Goal: Task Accomplishment & Management: Manage account settings

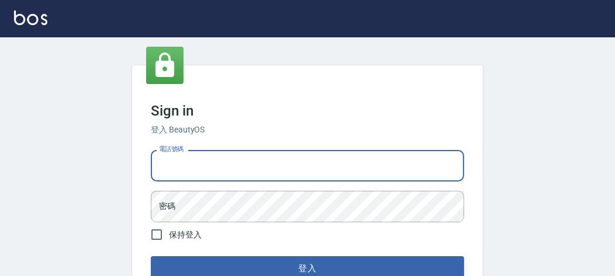
click at [234, 169] on input "電話號碼" at bounding box center [307, 166] width 313 height 32
type input "0903020488"
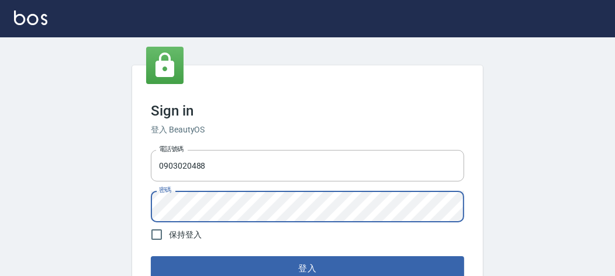
click at [151, 257] on button "登入" at bounding box center [307, 269] width 313 height 25
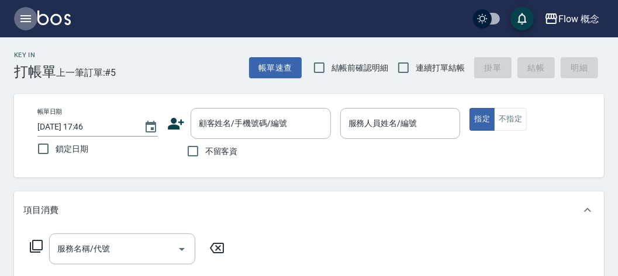
click at [27, 20] on icon "button" at bounding box center [26, 19] width 14 height 14
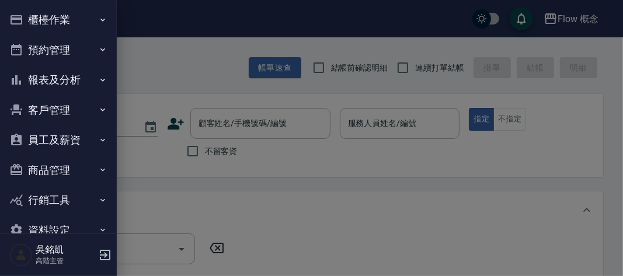
scroll to position [25, 0]
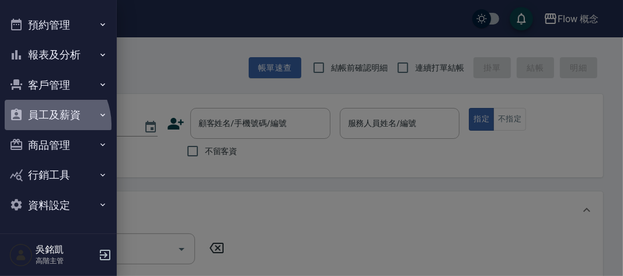
click at [39, 125] on button "員工及薪資" at bounding box center [59, 115] width 108 height 30
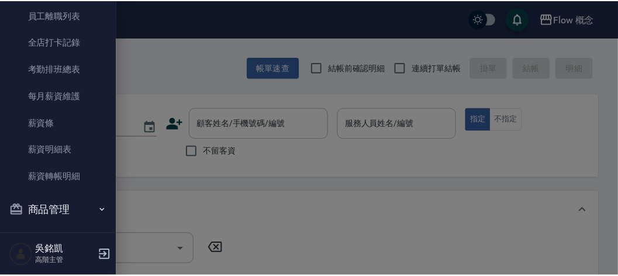
scroll to position [187, 0]
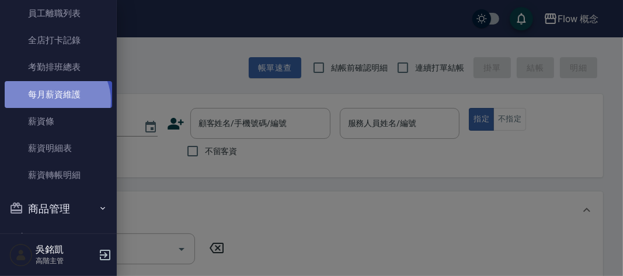
click at [56, 101] on link "每月薪資維護" at bounding box center [59, 94] width 108 height 27
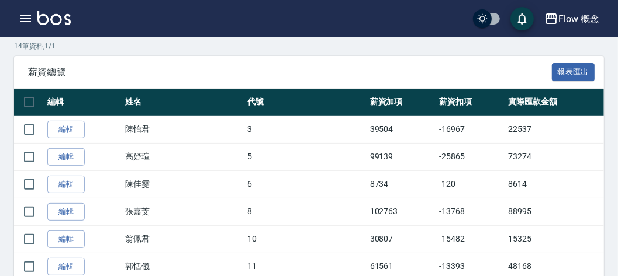
scroll to position [200, 0]
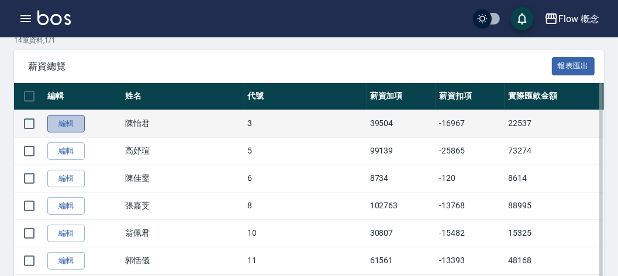
click at [54, 119] on link "編輯" at bounding box center [65, 124] width 37 height 18
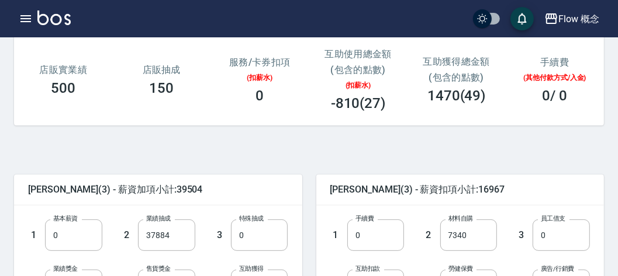
scroll to position [305, 0]
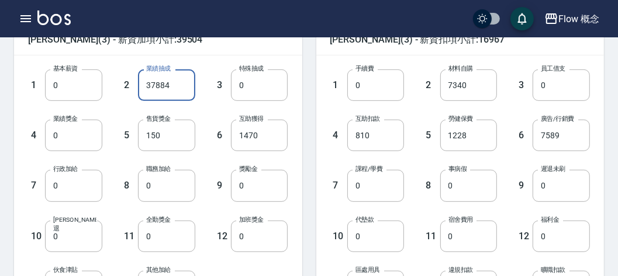
click at [182, 87] on input "37884" at bounding box center [166, 86] width 57 height 32
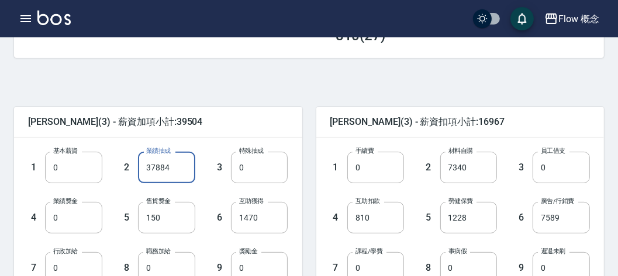
scroll to position [285, 0]
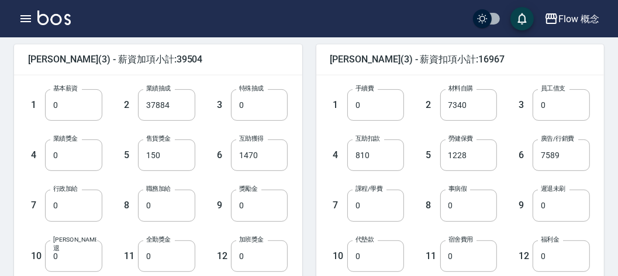
click at [213, 126] on div "6 互助獲得 1470 互助獲得" at bounding box center [241, 146] width 93 height 50
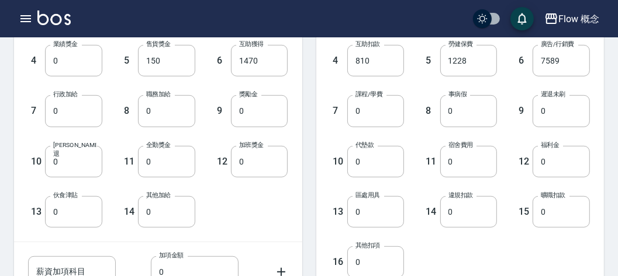
scroll to position [380, 0]
click at [151, 115] on input "0" at bounding box center [166, 111] width 57 height 32
type input "500"
click at [212, 82] on div "9 獎勵金 0 獎勵金" at bounding box center [241, 101] width 93 height 50
click at [144, 168] on input "0" at bounding box center [166, 161] width 57 height 32
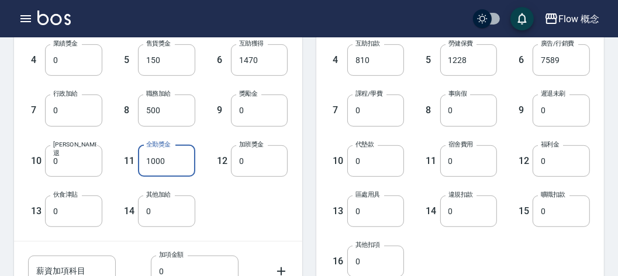
type input "1000"
click at [213, 138] on div "12 加班獎金 0 加班獎金" at bounding box center [241, 152] width 93 height 50
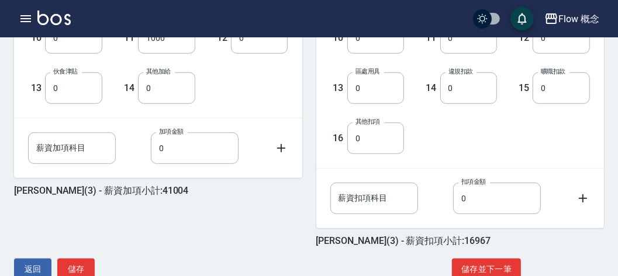
scroll to position [510, 0]
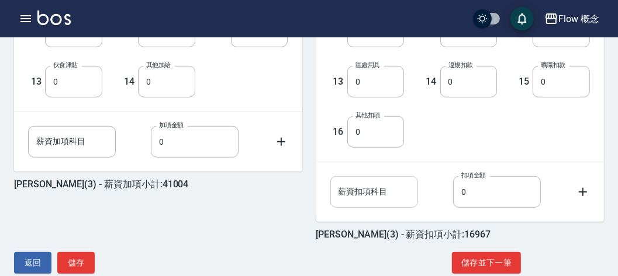
click at [363, 189] on input "薪資扣項科目" at bounding box center [374, 192] width 88 height 32
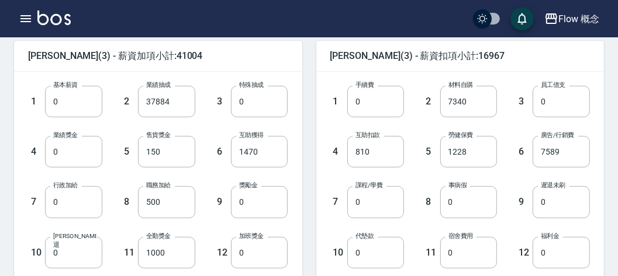
scroll to position [293, 0]
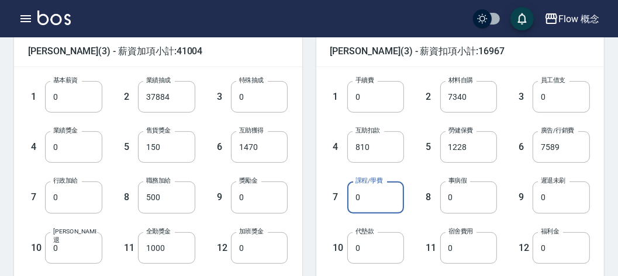
click at [393, 194] on input "0" at bounding box center [375, 198] width 57 height 32
type input "4250"
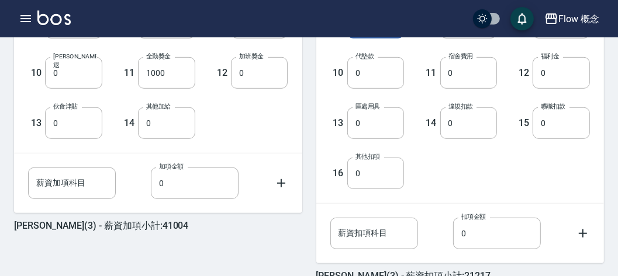
scroll to position [469, 0]
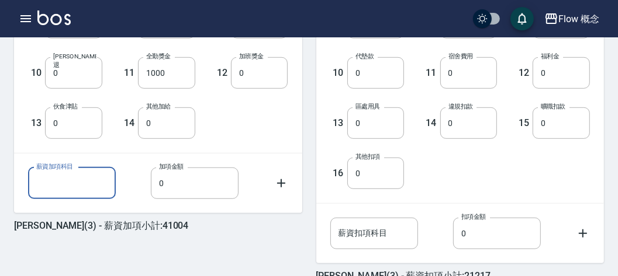
click at [84, 179] on input "薪資加項科目" at bounding box center [72, 184] width 88 height 32
type input "廣告補助"
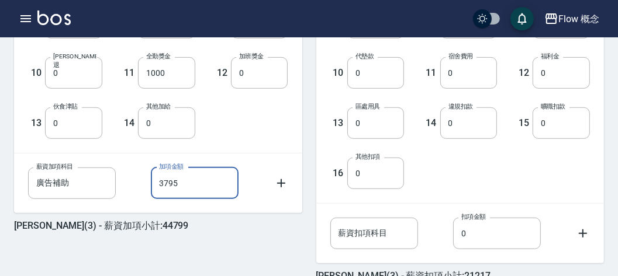
type input "3795"
drag, startPoint x: 282, startPoint y: 155, endPoint x: 282, endPoint y: 190, distance: 35.6
click at [282, 190] on div "薪資加項科目 廣告補助 薪資加項科目 加項金額 3795 加項金額" at bounding box center [148, 174] width 279 height 50
click at [284, 181] on icon at bounding box center [281, 183] width 14 height 14
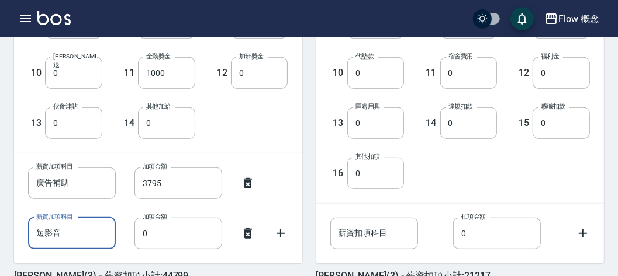
type input "短影音"
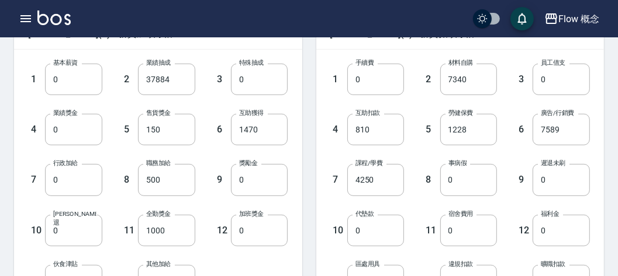
scroll to position [313, 0]
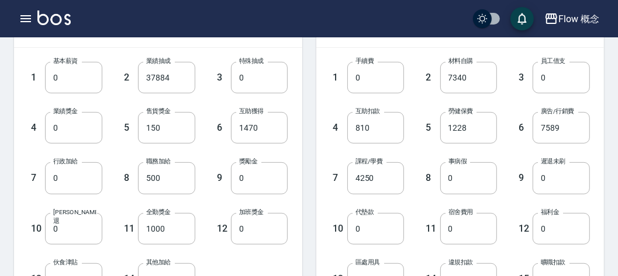
type input "3000"
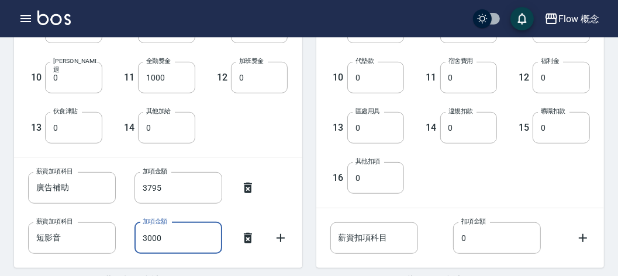
scroll to position [465, 0]
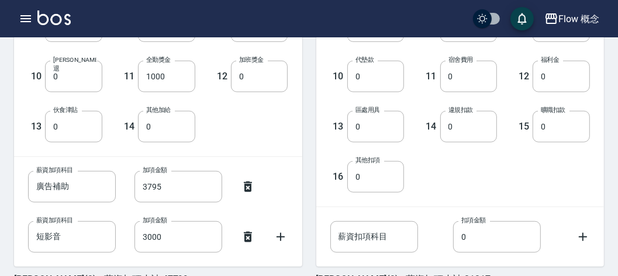
click at [240, 130] on div "1 基本薪資 0 基本薪資 2 業績抽成 37884 業績抽成 3 特殊抽成 0 特殊抽成 4 業績獎金 0 業績獎金 5 售貨獎金 150 售貨獎金 6 互…" at bounding box center [148, 17] width 279 height 252
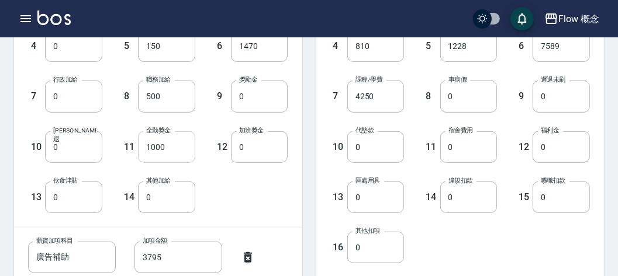
scroll to position [532, 0]
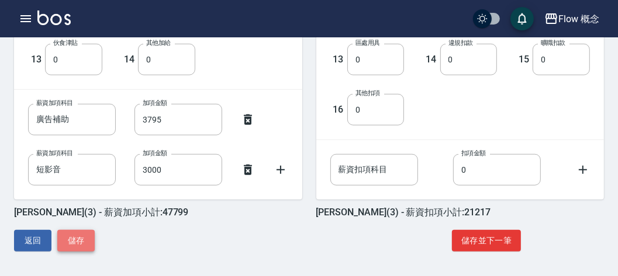
click at [70, 240] on button "儲存" at bounding box center [75, 241] width 37 height 22
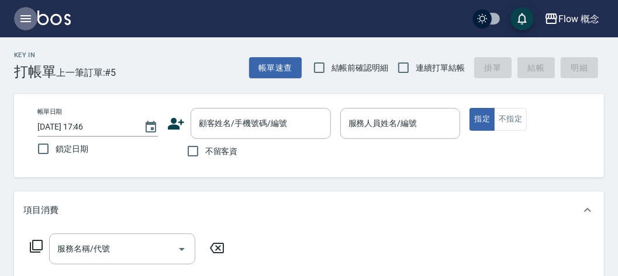
click at [34, 24] on button "button" at bounding box center [25, 18] width 23 height 23
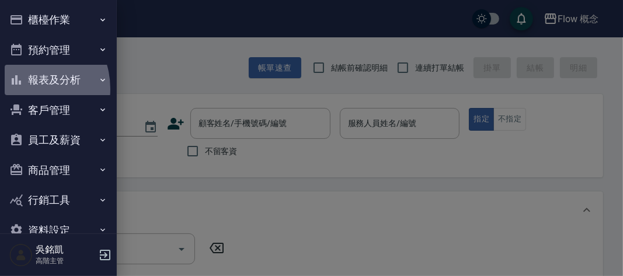
click at [24, 89] on button "報表及分析" at bounding box center [59, 80] width 108 height 30
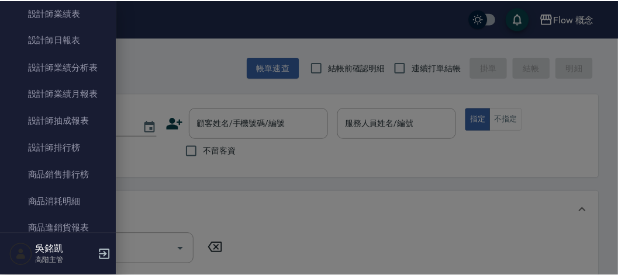
scroll to position [487, 0]
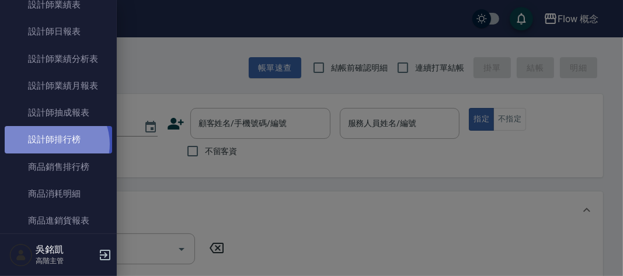
click at [51, 144] on link "設計師排行榜" at bounding box center [59, 139] width 108 height 27
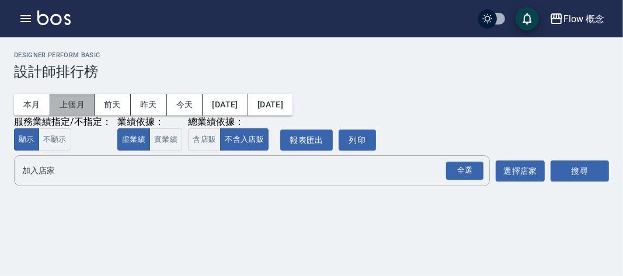
click at [83, 103] on button "上個月" at bounding box center [72, 105] width 44 height 22
click at [174, 133] on button "實業績" at bounding box center [166, 140] width 33 height 23
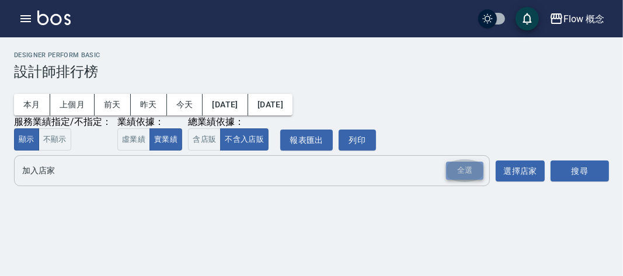
click at [451, 170] on div "全選" at bounding box center [464, 171] width 37 height 18
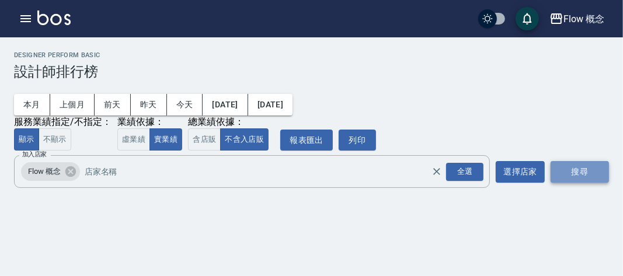
click at [577, 176] on button "搜尋" at bounding box center [580, 172] width 58 height 22
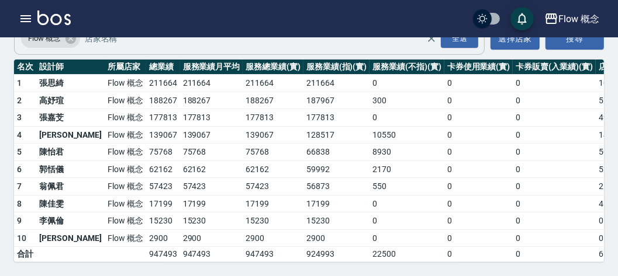
scroll to position [139, 0]
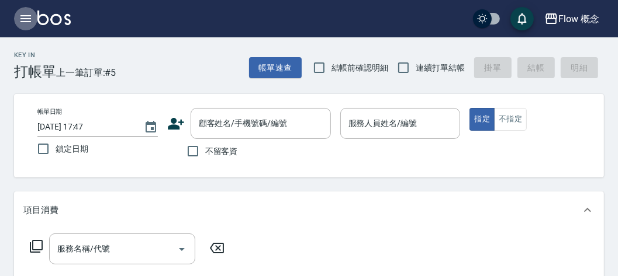
click at [24, 17] on icon "button" at bounding box center [26, 19] width 14 height 14
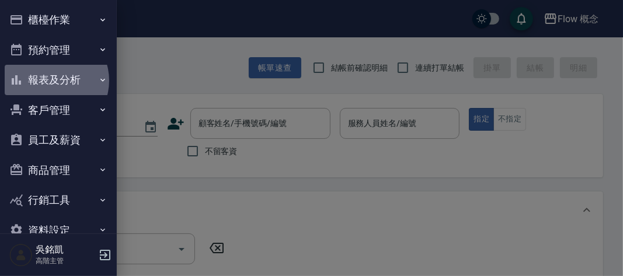
click at [50, 81] on button "報表及分析" at bounding box center [59, 80] width 108 height 30
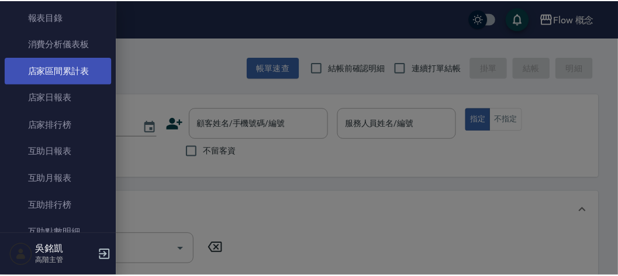
scroll to position [98, 0]
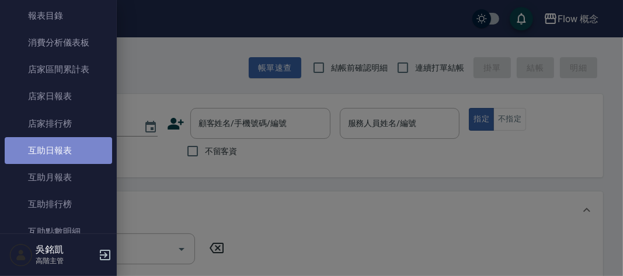
click at [60, 152] on link "互助日報表" at bounding box center [59, 150] width 108 height 27
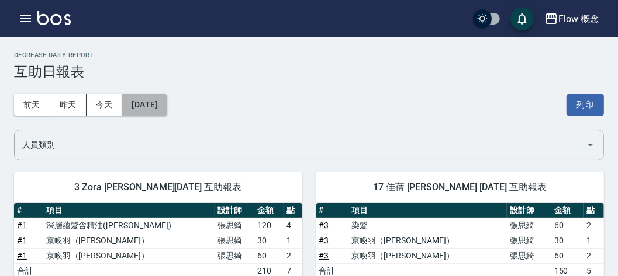
click at [160, 102] on button "2025/09/04" at bounding box center [144, 105] width 44 height 22
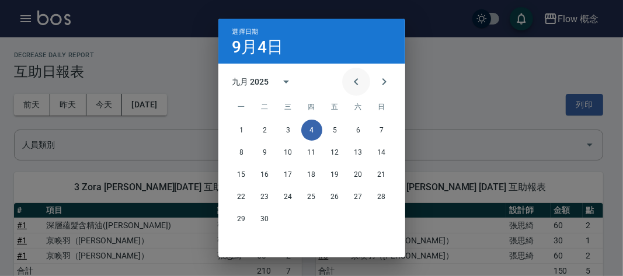
click at [354, 79] on icon "Previous month" at bounding box center [356, 81] width 4 height 7
click at [379, 219] on button "31" at bounding box center [382, 219] width 21 height 21
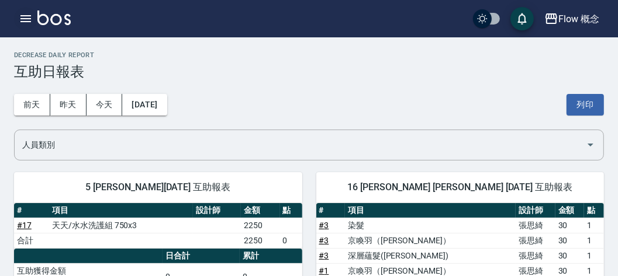
click at [27, 16] on icon "button" at bounding box center [26, 19] width 14 height 14
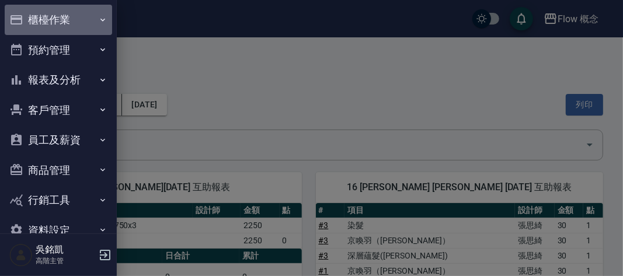
click at [64, 20] on button "櫃檯作業" at bounding box center [59, 20] width 108 height 30
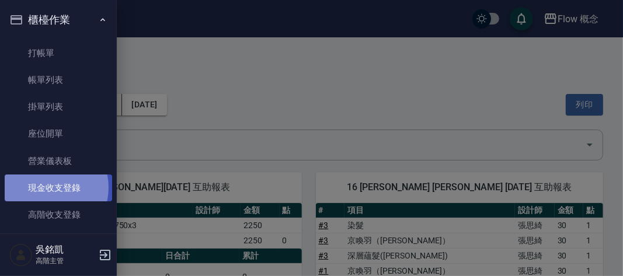
click at [44, 188] on link "現金收支登錄" at bounding box center [59, 188] width 108 height 27
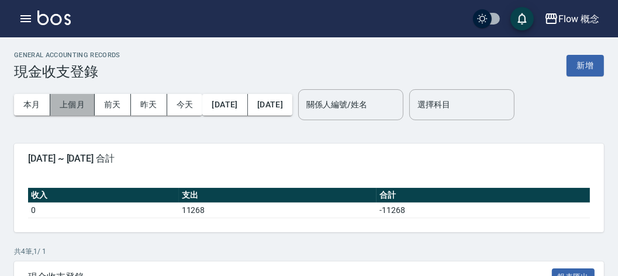
click at [70, 112] on button "上個月" at bounding box center [72, 105] width 44 height 22
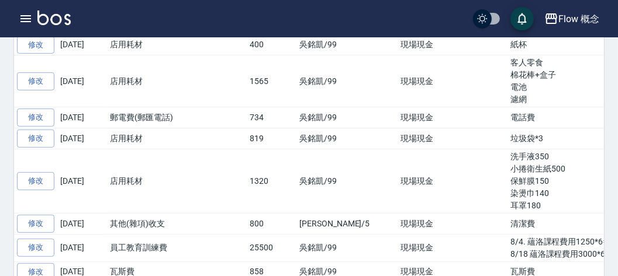
scroll to position [377, 0]
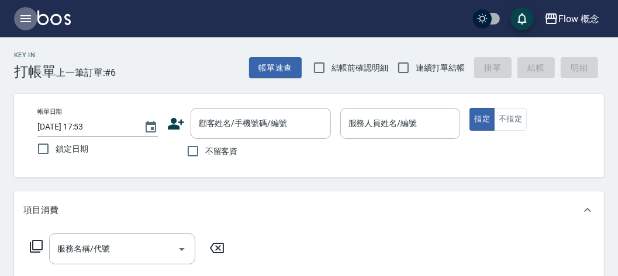
drag, startPoint x: 0, startPoint y: 0, endPoint x: 28, endPoint y: 17, distance: 32.8
click at [28, 17] on icon "button" at bounding box center [26, 19] width 14 height 14
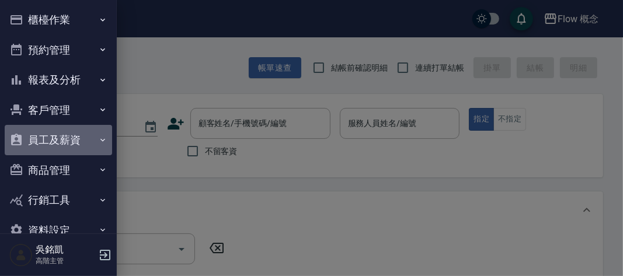
click at [62, 144] on button "員工及薪資" at bounding box center [59, 140] width 108 height 30
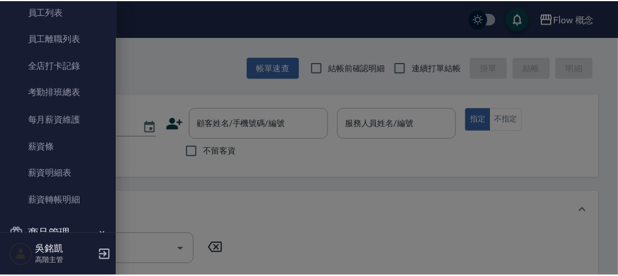
scroll to position [162, 0]
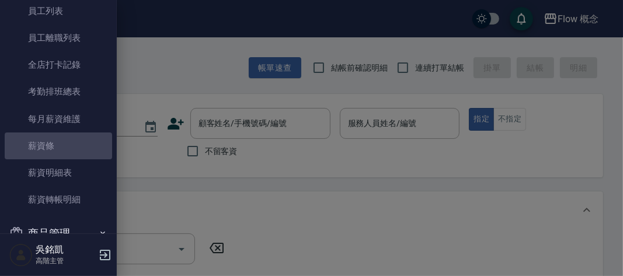
click at [62, 150] on link "薪資條" at bounding box center [59, 146] width 108 height 27
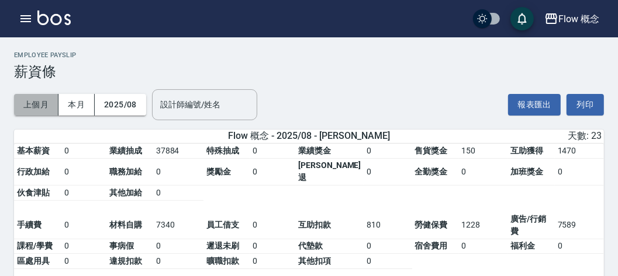
click at [44, 106] on button "上個月" at bounding box center [36, 105] width 44 height 22
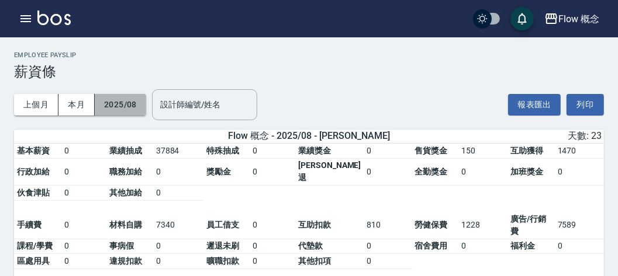
click at [130, 110] on button "2025/08" at bounding box center [120, 105] width 51 height 22
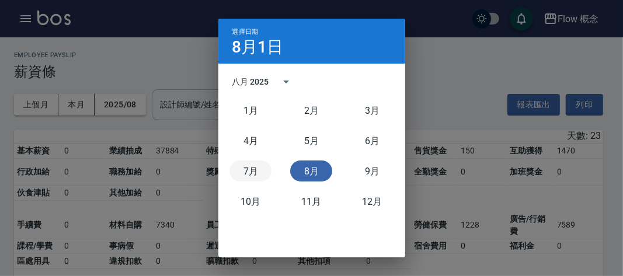
click at [244, 170] on button "7月" at bounding box center [251, 171] width 42 height 21
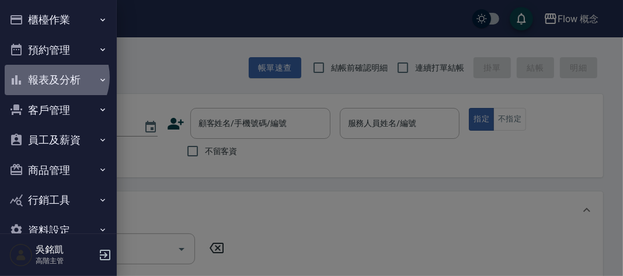
click at [52, 77] on button "報表及分析" at bounding box center [59, 80] width 108 height 30
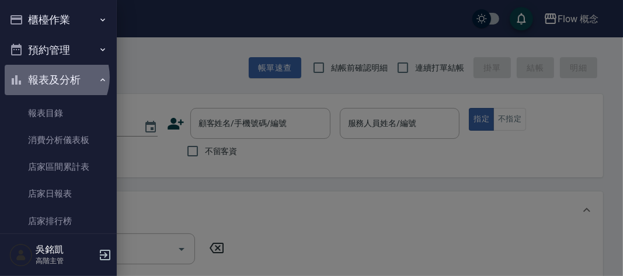
click at [52, 77] on button "報表及分析" at bounding box center [59, 80] width 108 height 30
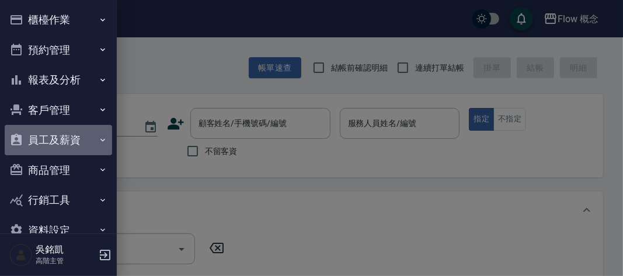
click at [60, 131] on button "員工及薪資" at bounding box center [59, 140] width 108 height 30
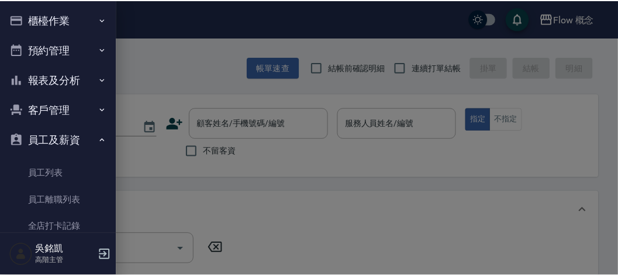
scroll to position [144, 0]
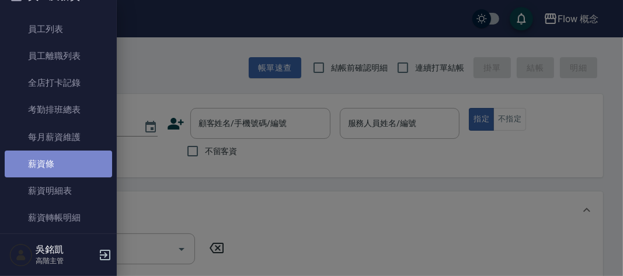
click at [59, 154] on link "薪資條" at bounding box center [59, 164] width 108 height 27
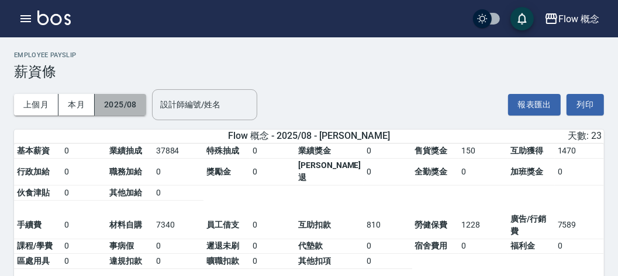
click at [136, 106] on button "2025/08" at bounding box center [120, 105] width 51 height 22
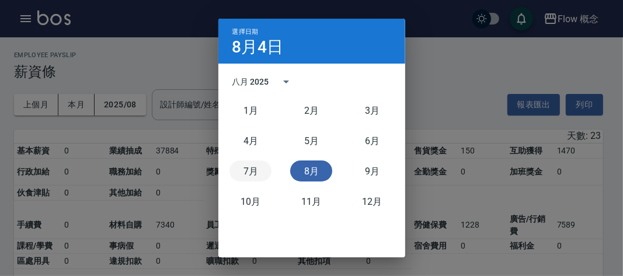
click at [251, 164] on button "7月" at bounding box center [251, 171] width 42 height 21
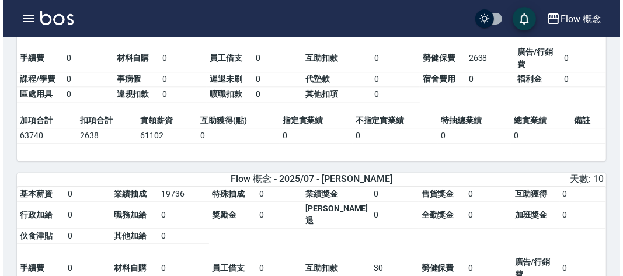
scroll to position [1886, 0]
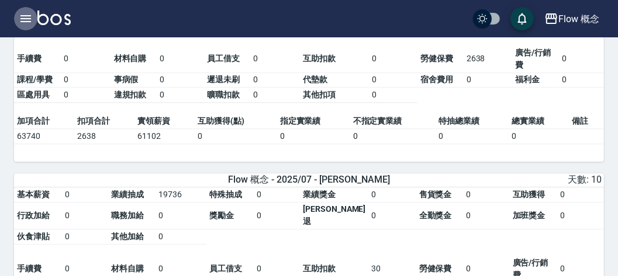
click at [34, 15] on button "button" at bounding box center [25, 18] width 23 height 23
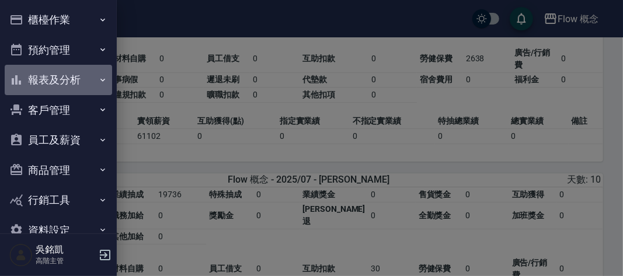
click at [71, 77] on button "報表及分析" at bounding box center [59, 80] width 108 height 30
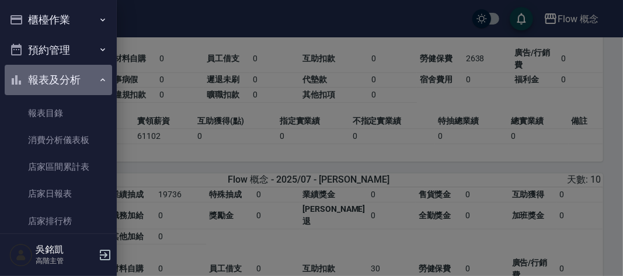
click at [71, 77] on button "報表及分析" at bounding box center [59, 80] width 108 height 30
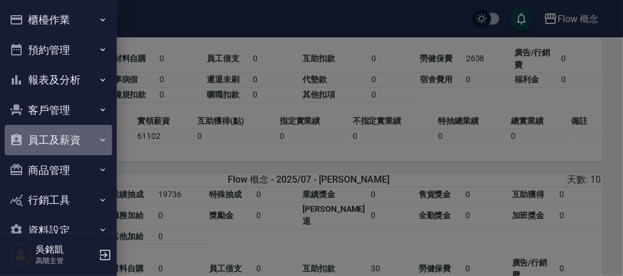
click at [70, 146] on button "員工及薪資" at bounding box center [59, 140] width 108 height 30
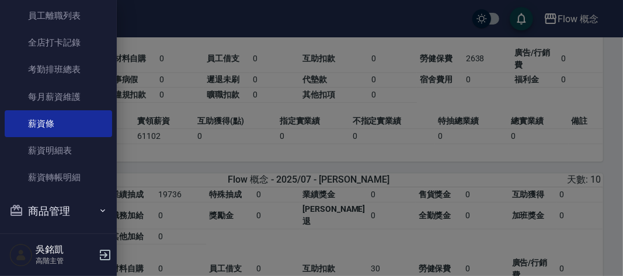
scroll to position [193, 0]
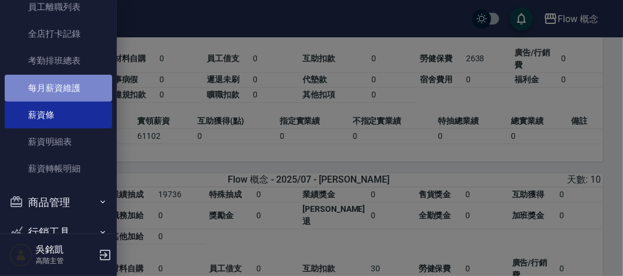
click at [61, 92] on link "每月薪資維護" at bounding box center [59, 88] width 108 height 27
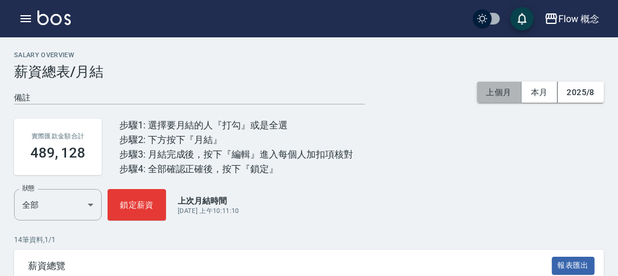
click at [509, 88] on button "上個月" at bounding box center [499, 93] width 44 height 22
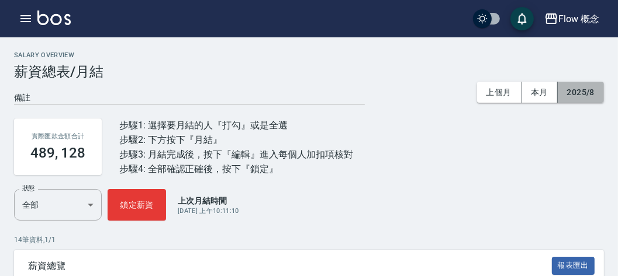
click at [601, 85] on button "2025/8" at bounding box center [580, 93] width 46 height 22
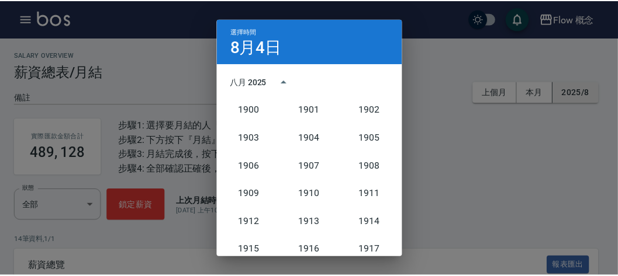
scroll to position [1082, 0]
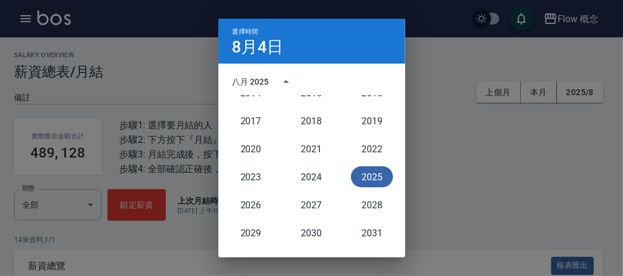
click at [366, 185] on button "2025" at bounding box center [372, 177] width 42 height 21
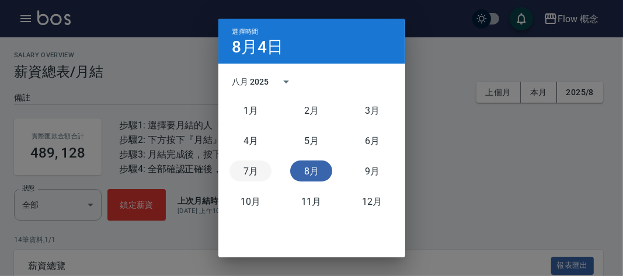
click at [253, 167] on button "7月" at bounding box center [251, 171] width 42 height 21
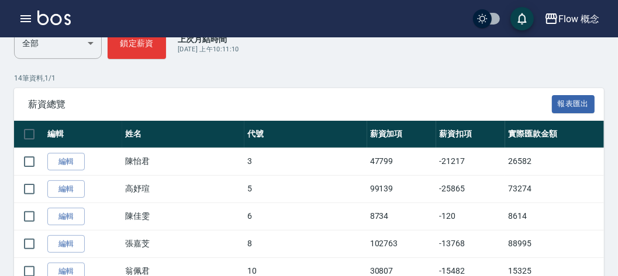
scroll to position [165, 0]
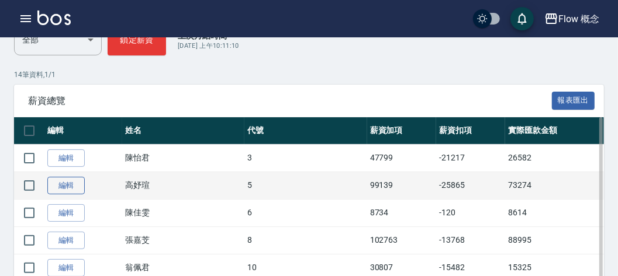
click at [63, 188] on link "編輯" at bounding box center [65, 186] width 37 height 18
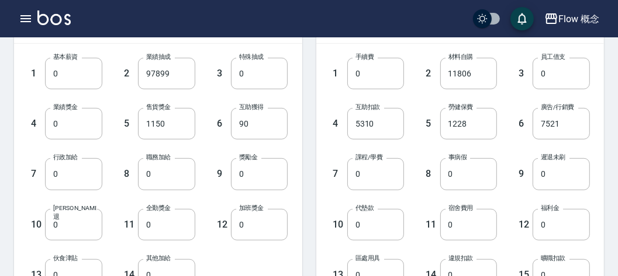
scroll to position [323, 0]
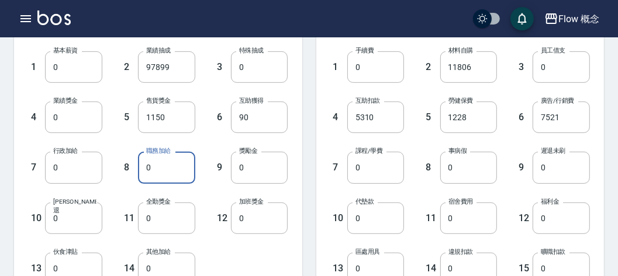
click at [156, 164] on input "0" at bounding box center [166, 168] width 57 height 32
type input "500"
click at [193, 147] on div "8 職務加給 500 職務加給" at bounding box center [148, 158] width 93 height 50
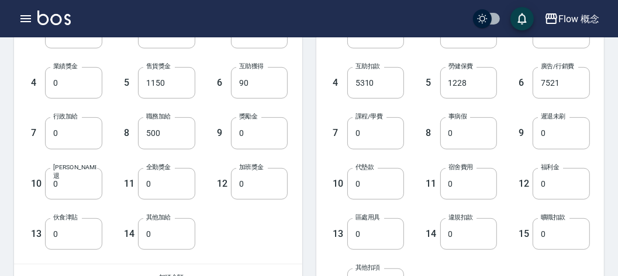
scroll to position [370, 0]
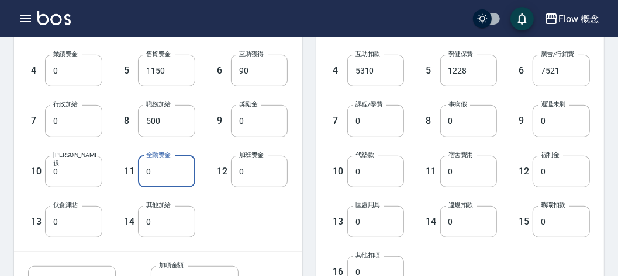
click at [158, 174] on input "0" at bounding box center [166, 172] width 57 height 32
type input "1000"
click at [206, 145] on div "12 加班獎金 0 加班獎金" at bounding box center [241, 162] width 93 height 50
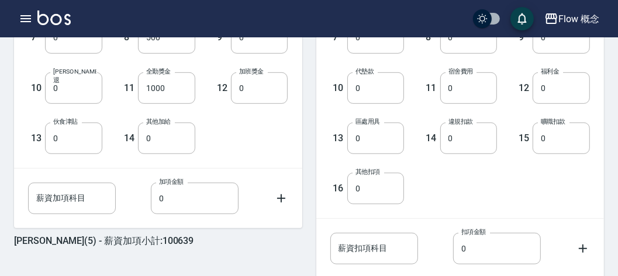
scroll to position [454, 0]
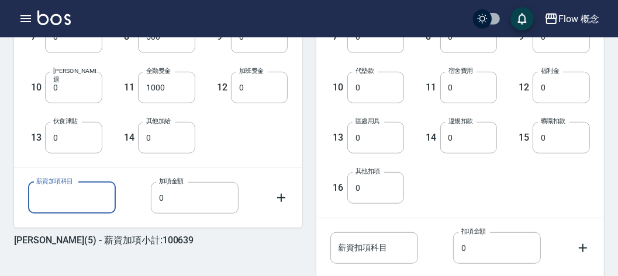
click at [66, 193] on input "薪資加項科目" at bounding box center [72, 198] width 88 height 32
type input "廣告補助"
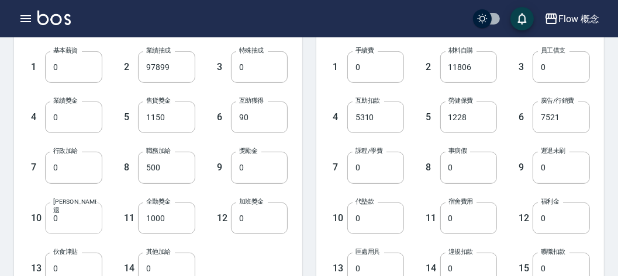
scroll to position [296, 0]
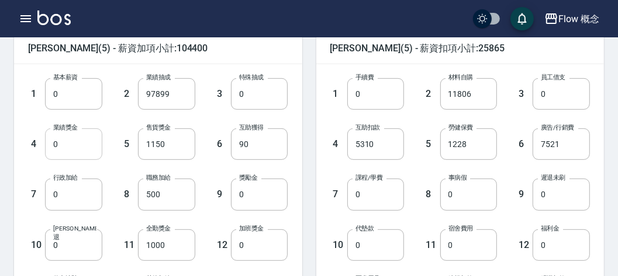
type input "3761"
click at [68, 135] on input "0" at bounding box center [73, 145] width 57 height 32
type input "3000"
click at [110, 108] on div "2 業績抽成 97899 業績抽成" at bounding box center [148, 85] width 93 height 50
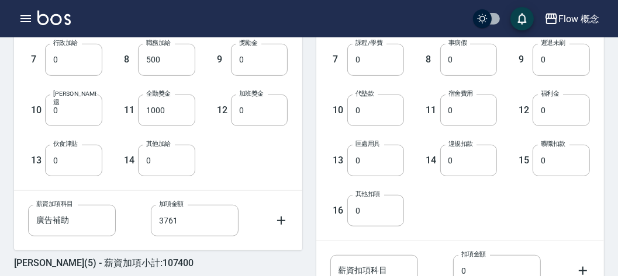
scroll to position [433, 0]
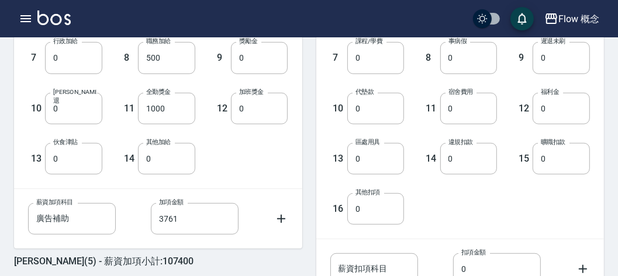
click at [285, 224] on icon at bounding box center [281, 219] width 14 height 14
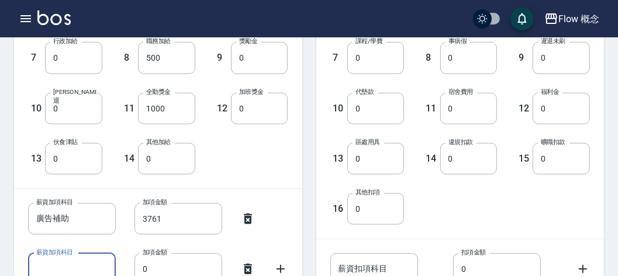
scroll to position [441, 0]
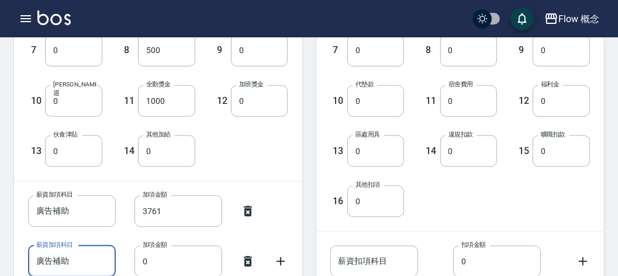
type input "廣告補助"
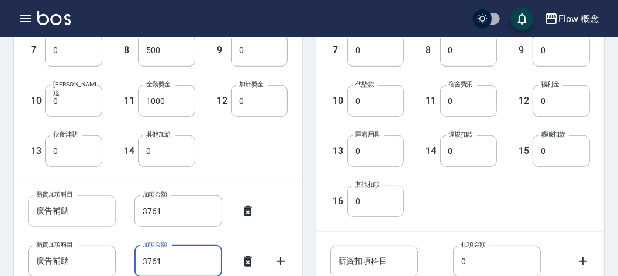
type input "3761"
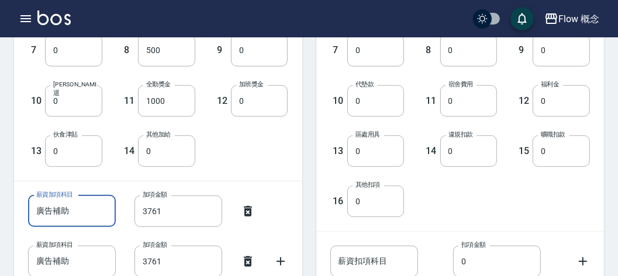
click at [56, 203] on input "廣告補助" at bounding box center [72, 212] width 88 height 32
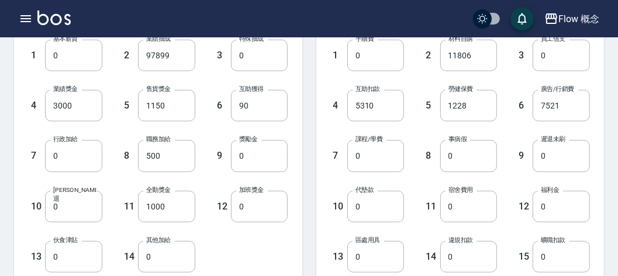
scroll to position [334, 0]
type input "助抽補助"
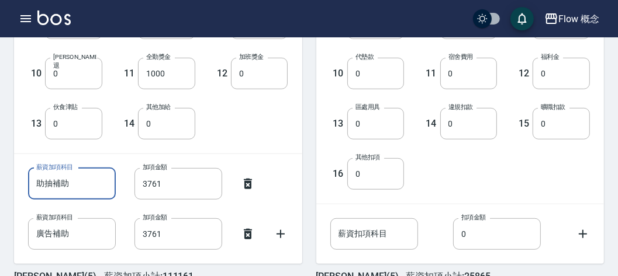
scroll to position [472, 0]
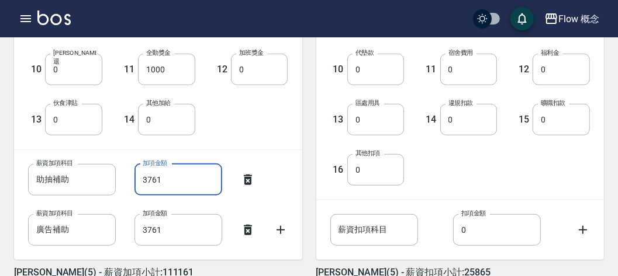
click at [170, 179] on input "3761" at bounding box center [178, 180] width 88 height 32
type input "2655"
click at [229, 129] on div "1 基本薪資 0 基本薪資 2 業績抽成 97899 業績抽成 3 特殊抽成 0 特殊抽成 4 業績獎金 3000 業績獎金 5 售貨獎金 1150 售貨獎金…" at bounding box center [148, 10] width 279 height 252
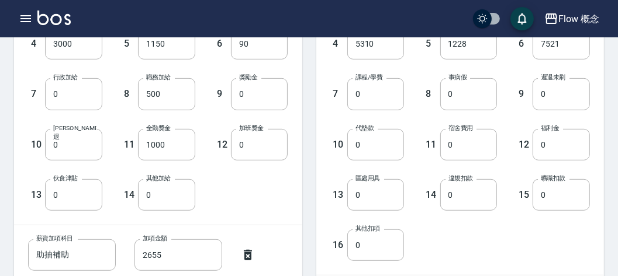
scroll to position [396, 0]
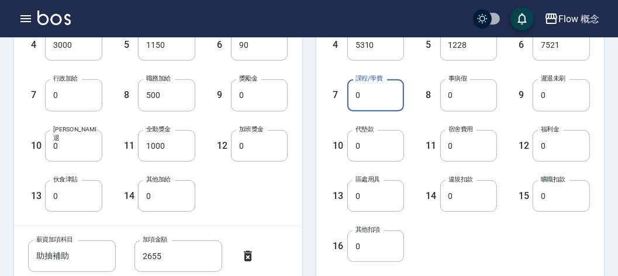
click at [365, 91] on input "0" at bounding box center [375, 95] width 57 height 32
type input "4250"
click at [414, 63] on div "8 事病假 0 事病假" at bounding box center [450, 86] width 93 height 50
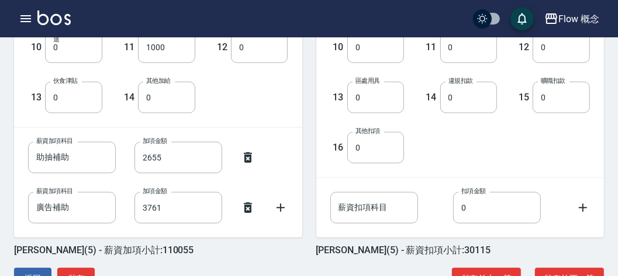
scroll to position [532, 0]
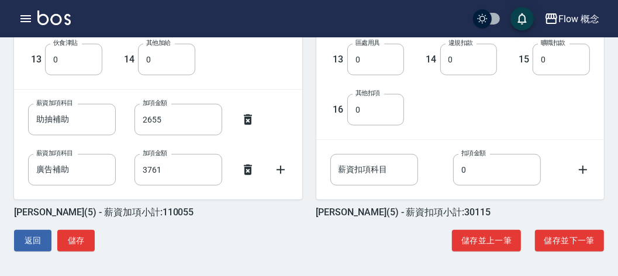
click at [279, 169] on icon at bounding box center [280, 170] width 8 height 8
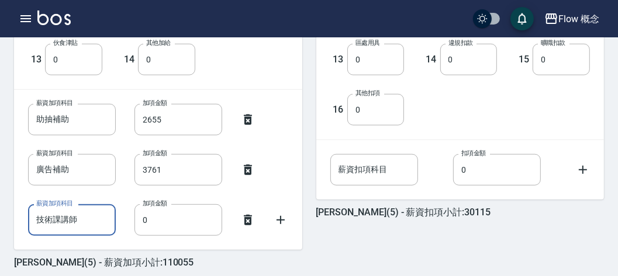
type input "技術課講師"
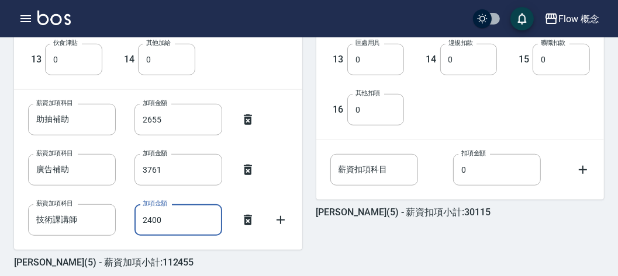
type input "2400"
click at [306, 121] on div "高妤瑄 (5) - 薪資扣項小計:30115 1 手續費 0 手續費 2 材料自購 11806 材料自購 3 員工借支 0 員工借支 4 互助扣款 5310 …" at bounding box center [453, 26] width 302 height 486
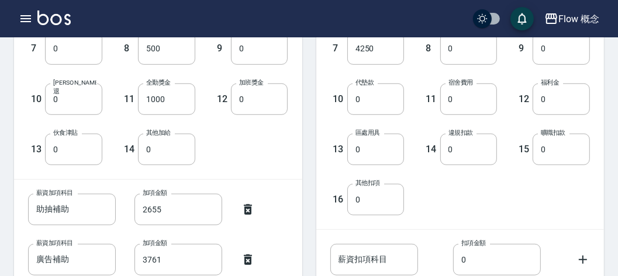
scroll to position [498, 0]
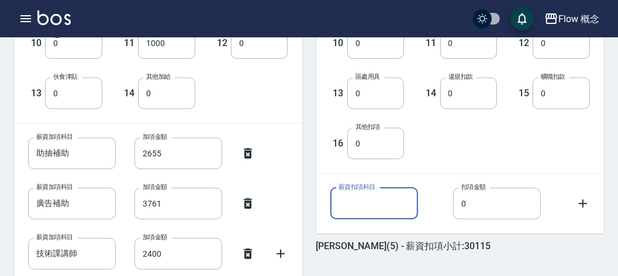
click at [368, 193] on input "薪資扣項科目" at bounding box center [374, 204] width 88 height 32
type input "短影音"
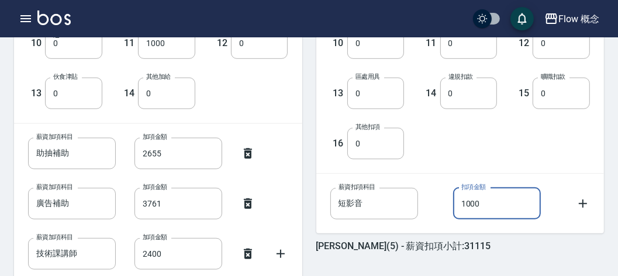
type input "1000"
click at [408, 167] on div "1 手續費 0 手續費 2 材料自購 11806 材料自購 3 員工借支 0 員工借支 4 互助扣款 5310 互助扣款 5 勞健保費 1228 勞健保費 6…" at bounding box center [460, 17] width 288 height 311
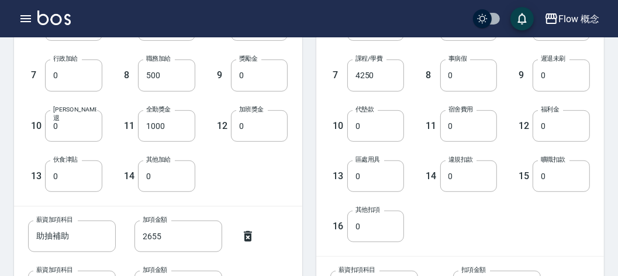
scroll to position [583, 0]
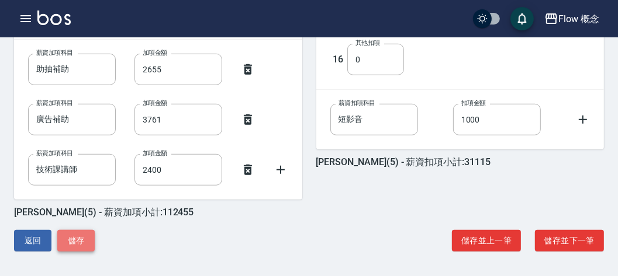
click at [86, 233] on button "儲存" at bounding box center [75, 241] width 37 height 22
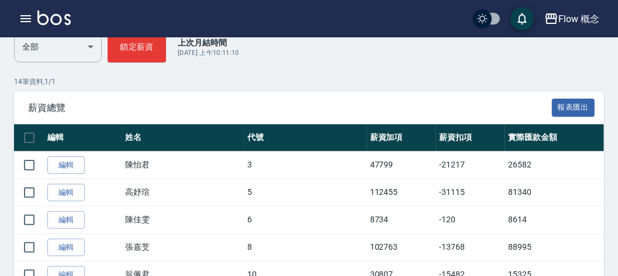
scroll to position [159, 0]
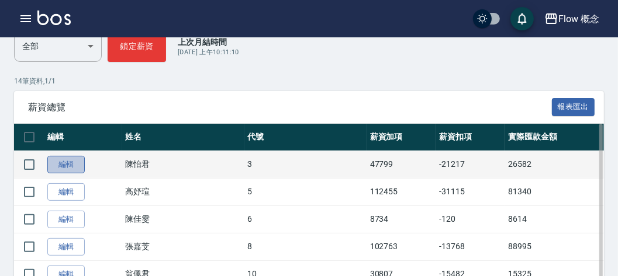
click at [70, 163] on link "編輯" at bounding box center [65, 165] width 37 height 18
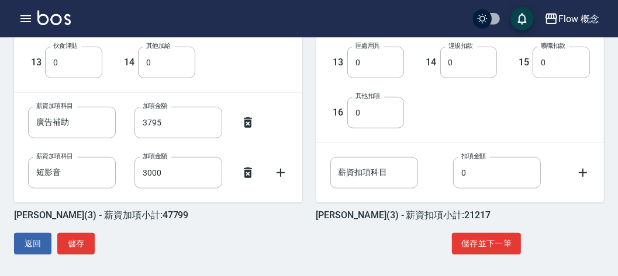
scroll to position [532, 0]
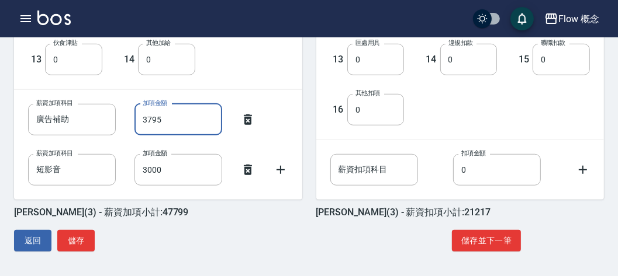
click at [177, 117] on input "3795" at bounding box center [178, 120] width 88 height 32
type input "2530"
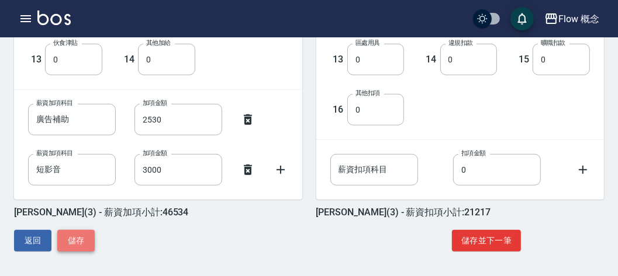
click at [75, 230] on button "儲存" at bounding box center [75, 241] width 37 height 22
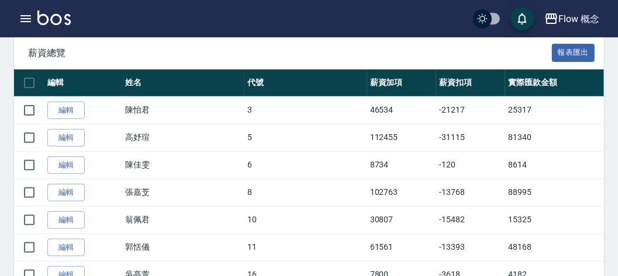
scroll to position [215, 0]
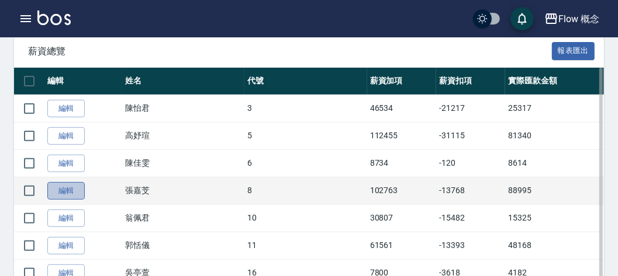
click at [75, 188] on link "編輯" at bounding box center [65, 191] width 37 height 18
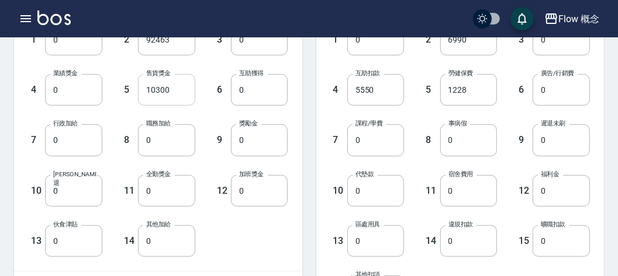
scroll to position [351, 0]
click at [55, 99] on input "0" at bounding box center [73, 90] width 57 height 32
type input "3000"
click at [113, 58] on div "5 售貨獎金 10300 售貨獎金" at bounding box center [148, 80] width 93 height 50
click at [153, 140] on input "0" at bounding box center [166, 140] width 57 height 32
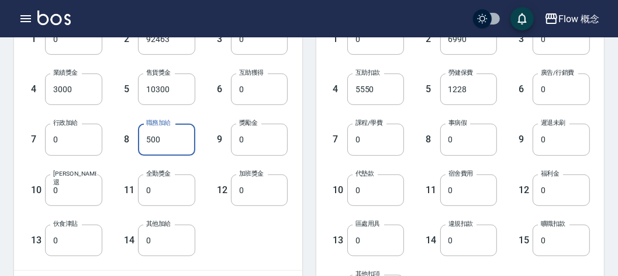
type input "500"
click at [220, 112] on div "9 獎勵金 0 獎勵金" at bounding box center [241, 130] width 93 height 50
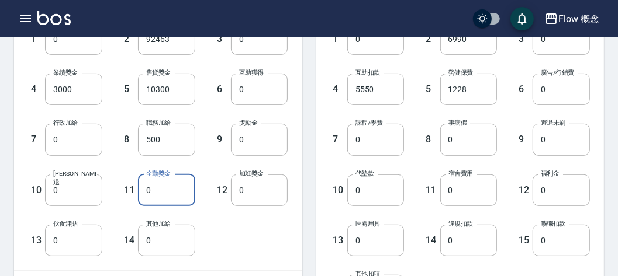
click at [177, 193] on input "0" at bounding box center [166, 191] width 57 height 32
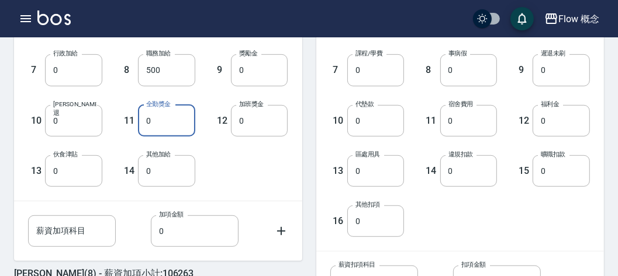
scroll to position [422, 0]
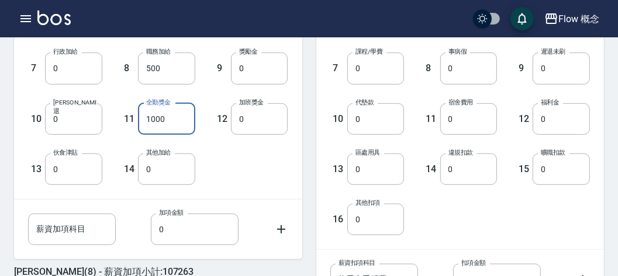
type input "1000"
click at [209, 109] on div "12 加班獎金 0 加班獎金" at bounding box center [241, 110] width 93 height 50
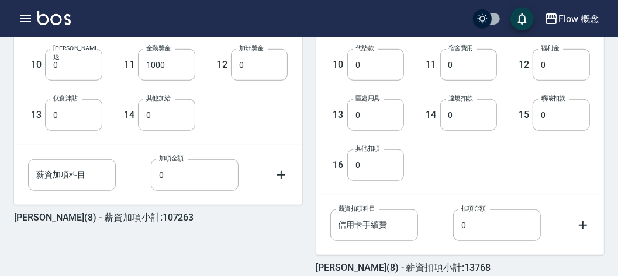
scroll to position [479, 0]
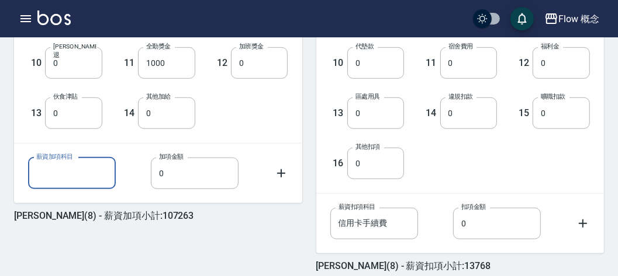
click at [54, 166] on input "薪資加項科目" at bounding box center [72, 174] width 88 height 32
type input "助抽補助"
click at [239, 101] on div "1 基本薪資 0 基本薪資 2 業績抽成 92463 業績抽成 3 特殊抽成 0 特殊抽成 4 業績獎金 3000 業績獎金 5 售貨獎金 10300 售貨獎…" at bounding box center [148, 3] width 279 height 252
click at [93, 167] on input "助抽補助" at bounding box center [72, 174] width 88 height 32
type input "助抽補助"
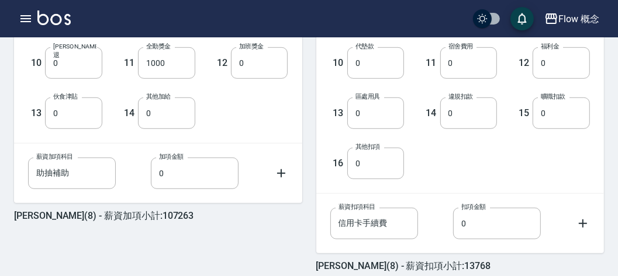
click at [208, 118] on div "1 基本薪資 0 基本薪資 2 業績抽成 92463 業績抽成 3 特殊抽成 0 特殊抽成 4 業績獎金 3000 業績獎金 5 售貨獎金 10300 售貨獎…" at bounding box center [148, 3] width 279 height 252
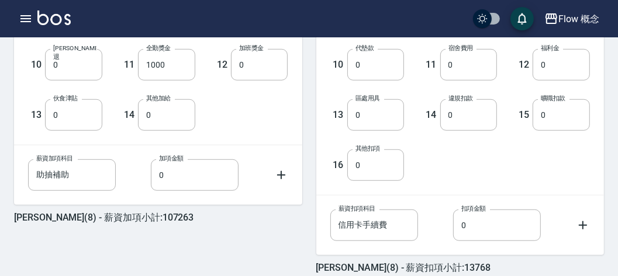
scroll to position [477, 0]
click at [183, 169] on input "0" at bounding box center [195, 175] width 88 height 32
type input "2775"
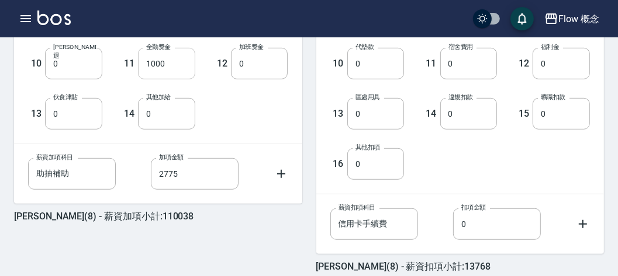
scroll to position [500, 0]
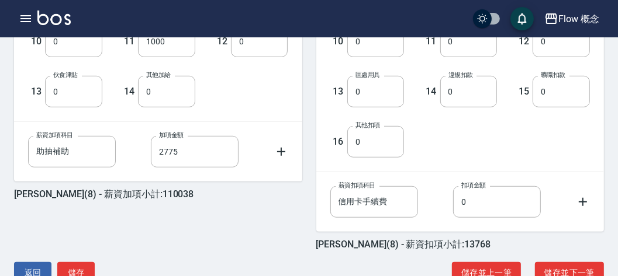
click at [281, 154] on icon at bounding box center [281, 152] width 8 height 8
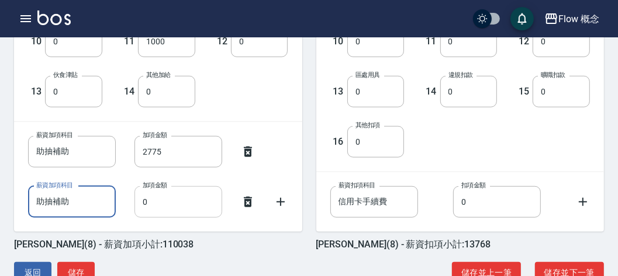
type input "助抽補助"
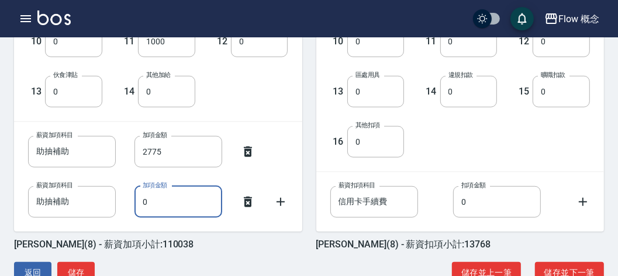
click at [155, 205] on input "0" at bounding box center [178, 202] width 88 height 32
type input "2775"
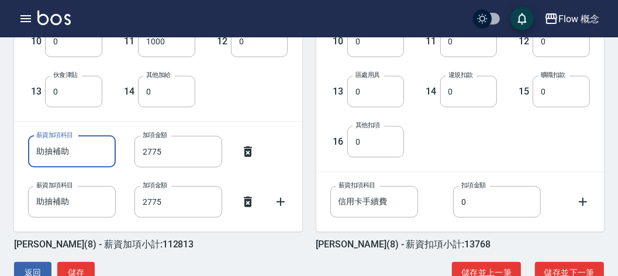
click at [87, 157] on input "助抽補助" at bounding box center [72, 152] width 88 height 32
type input "販賣獎金"
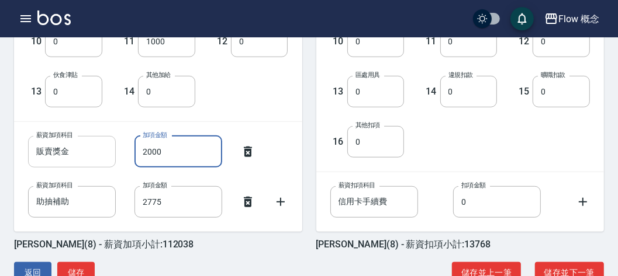
type input "2000"
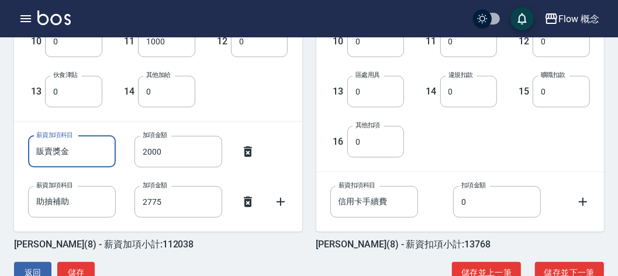
click at [86, 157] on input "販賣獎金" at bounding box center [72, 152] width 88 height 32
type input "販賣獎金"
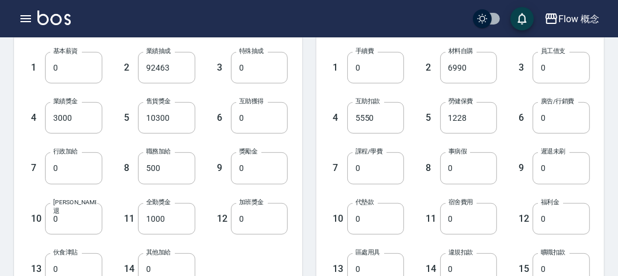
scroll to position [425, 0]
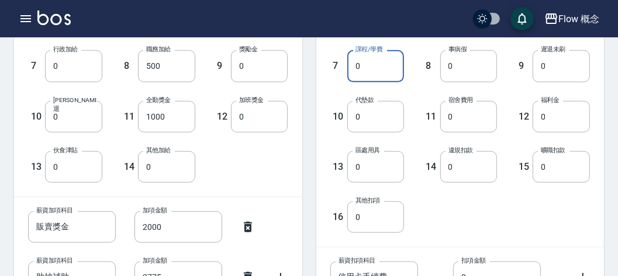
click at [365, 70] on input "0" at bounding box center [375, 66] width 57 height 32
type input "4250"
click at [414, 71] on div "8 事病假 0 事病假" at bounding box center [450, 57] width 93 height 50
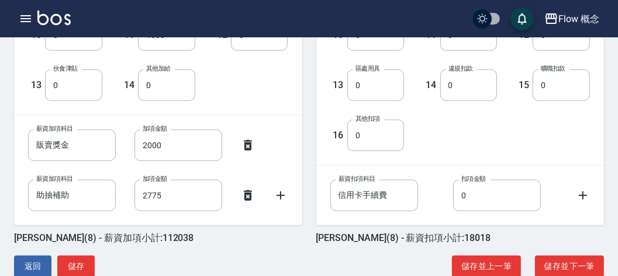
scroll to position [532, 0]
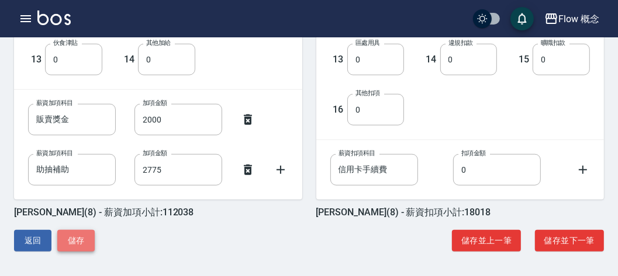
click at [64, 231] on button "儲存" at bounding box center [75, 241] width 37 height 22
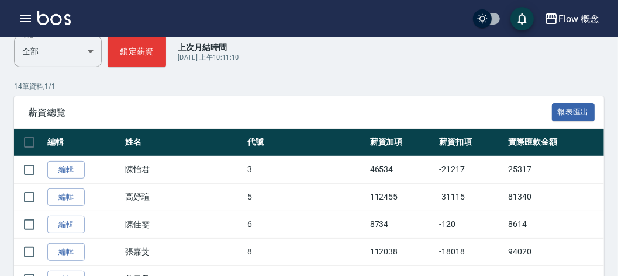
scroll to position [258, 0]
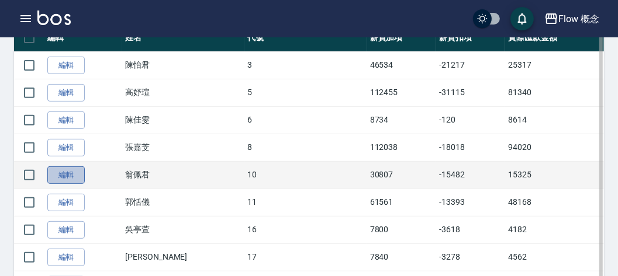
click at [75, 174] on link "編輯" at bounding box center [65, 176] width 37 height 18
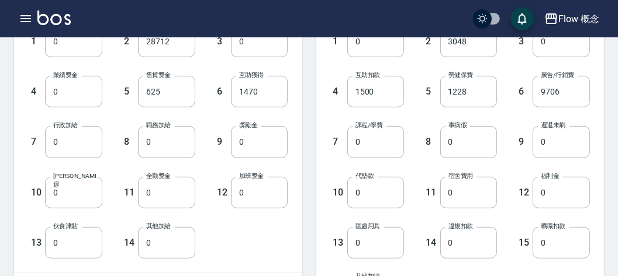
scroll to position [354, 0]
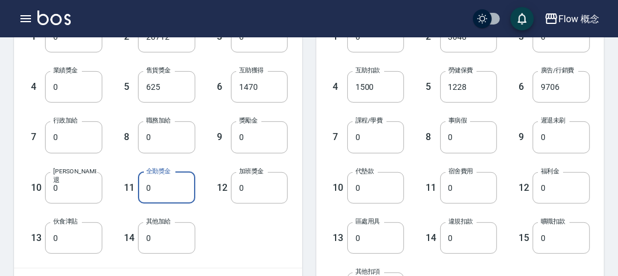
click at [154, 187] on input "0" at bounding box center [166, 188] width 57 height 32
type input "1000"
click at [206, 157] on div "12 加班獎金 0 加班獎金" at bounding box center [241, 179] width 93 height 50
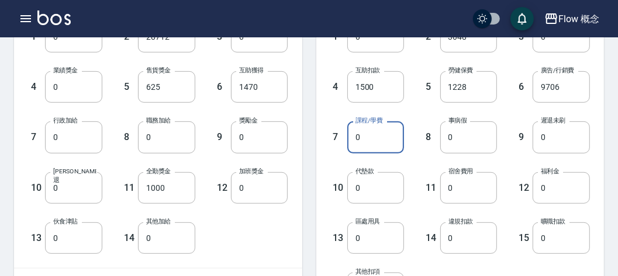
click at [384, 134] on input "0" at bounding box center [375, 138] width 57 height 32
type input "3000"
click at [418, 116] on div "8 事病假 0 事病假" at bounding box center [450, 128] width 93 height 50
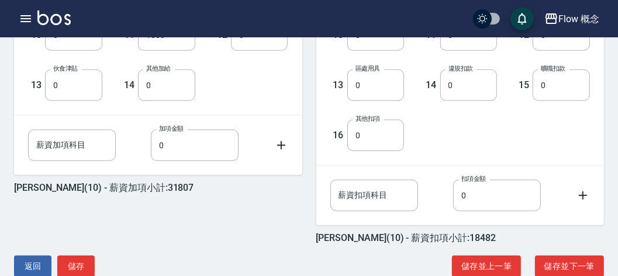
scroll to position [532, 0]
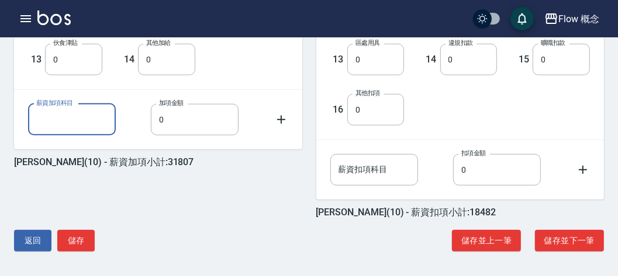
click at [71, 112] on input "薪資加項科目" at bounding box center [72, 120] width 88 height 32
type input "廣告補助"
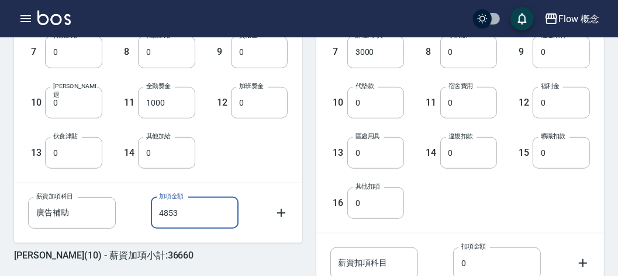
scroll to position [438, 0]
type input "4853"
click at [250, 174] on div "1 基本薪資 0 基本薪資 2 業績抽成 28712 業績抽成 3 特殊抽成 0 特殊抽成 4 業績獎金 0 業績獎金 5 售貨獎金 625 售貨獎金 6 互…" at bounding box center [158, 52] width 288 height 261
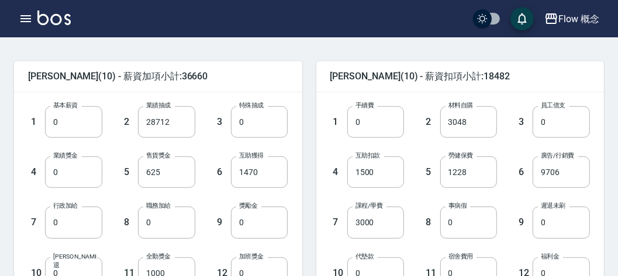
scroll to position [532, 0]
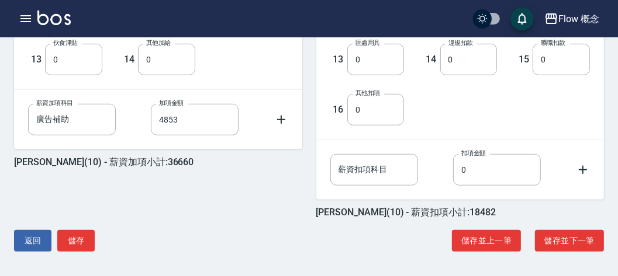
click at [78, 228] on div "翁佩君 (10) - 薪資加項小計:36660 1 基本薪資 0 基本薪資 2 業績抽成 28712 業績抽成 3 特殊抽成 0 特殊抽成 4 業績獎金 0 …" at bounding box center [304, 12] width 599 height 501
click at [75, 239] on button "儲存" at bounding box center [75, 241] width 37 height 22
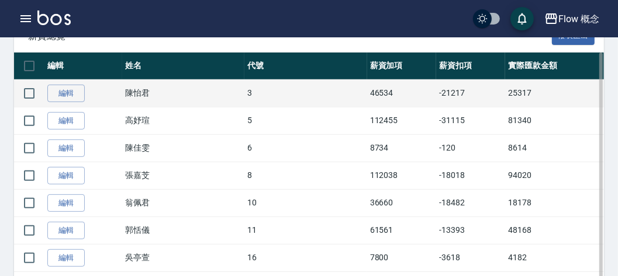
scroll to position [287, 0]
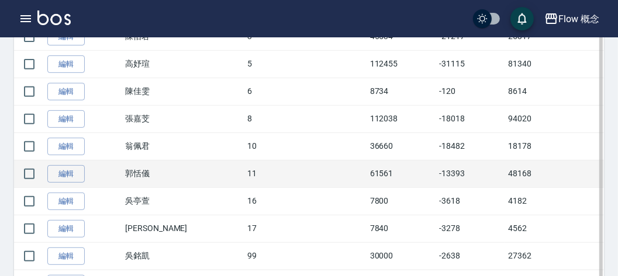
click at [72, 161] on td "編輯" at bounding box center [83, 173] width 78 height 27
click at [66, 172] on link "編輯" at bounding box center [65, 174] width 37 height 18
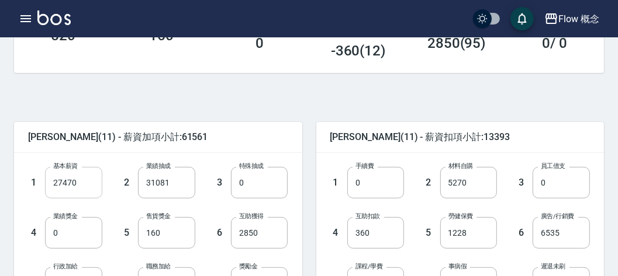
scroll to position [221, 0]
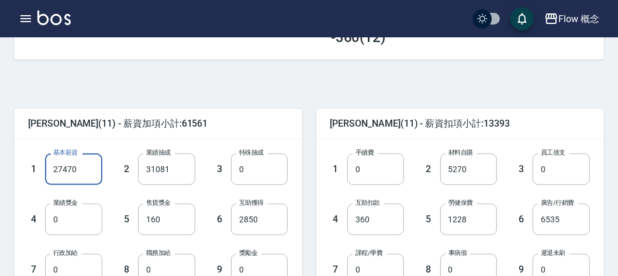
click at [85, 179] on input "27470" at bounding box center [73, 170] width 57 height 32
type input "0"
click at [177, 122] on span "[PERSON_NAME](11) - 薪資加項小計:34091" at bounding box center [158, 124] width 260 height 12
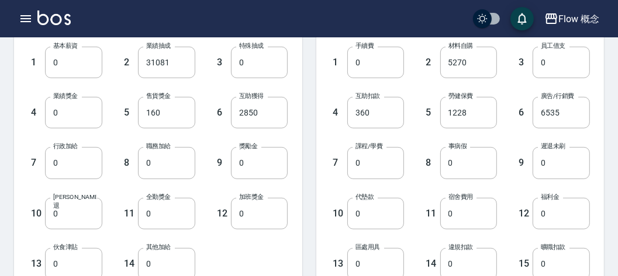
scroll to position [372, 0]
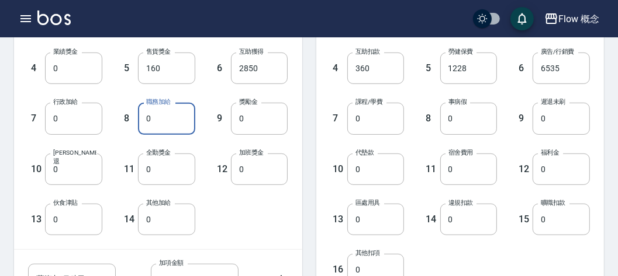
click at [165, 109] on input "0" at bounding box center [166, 119] width 57 height 32
type input "500"
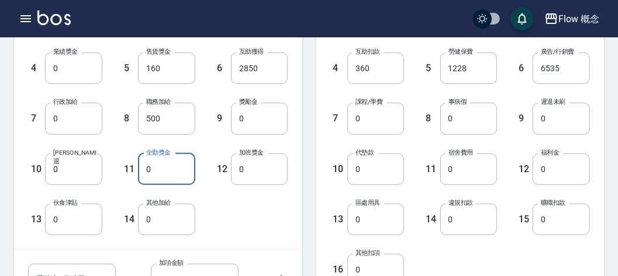
click at [172, 156] on input "0" at bounding box center [166, 170] width 57 height 32
type input "1000"
click at [224, 131] on div "9 獎勵金 0 獎勵金" at bounding box center [241, 109] width 93 height 50
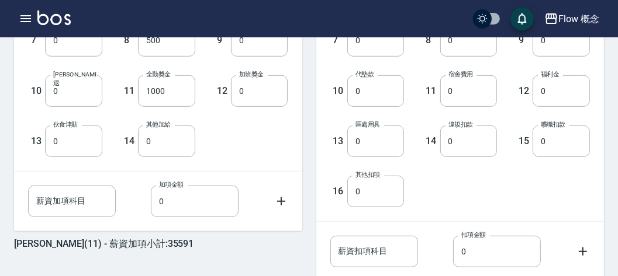
scroll to position [451, 0]
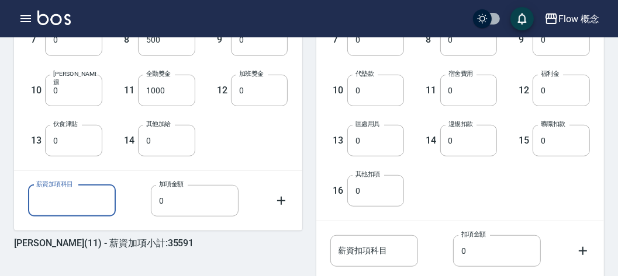
click at [47, 192] on input "薪資加項科目" at bounding box center [72, 201] width 88 height 32
type input "'"
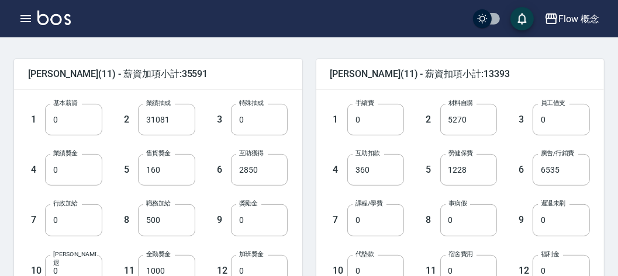
scroll to position [273, 0]
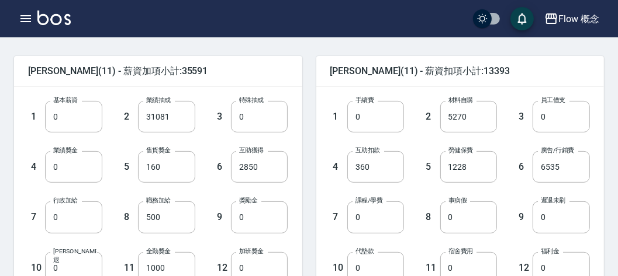
type input "逛告補助"
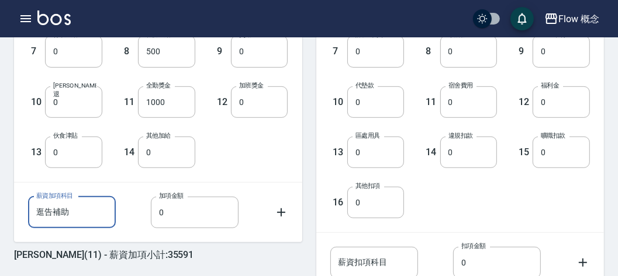
scroll to position [439, 0]
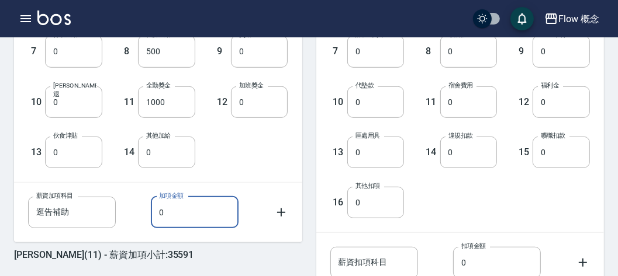
click at [207, 201] on input "0" at bounding box center [195, 213] width 88 height 32
type input "3268"
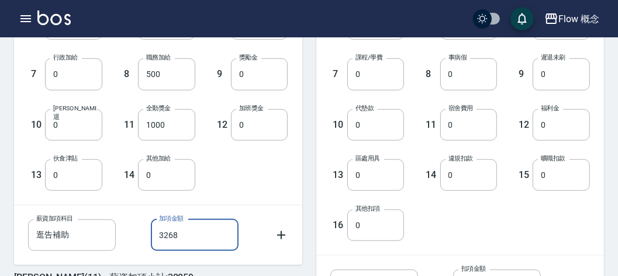
scroll to position [416, 0]
click at [368, 78] on input "0" at bounding box center [375, 75] width 57 height 32
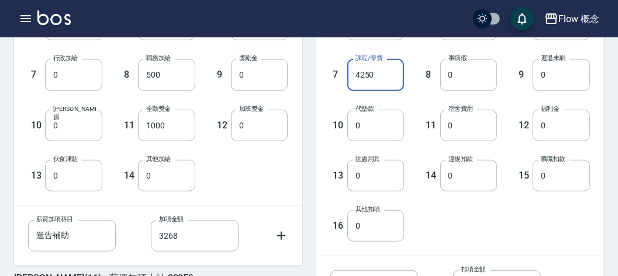
type input "4250"
click at [409, 85] on div "8 事病假 0 事病假" at bounding box center [450, 65] width 93 height 50
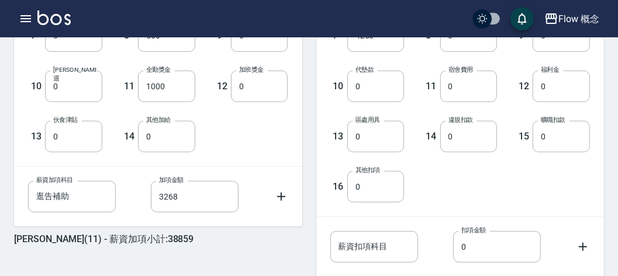
scroll to position [532, 0]
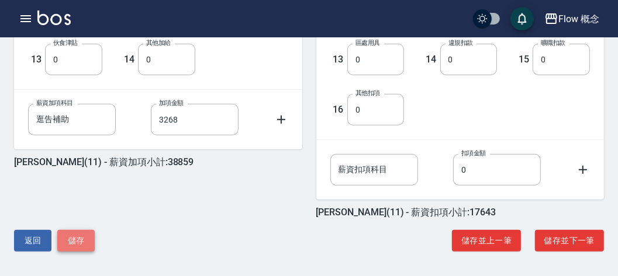
click at [72, 237] on button "儲存" at bounding box center [75, 241] width 37 height 22
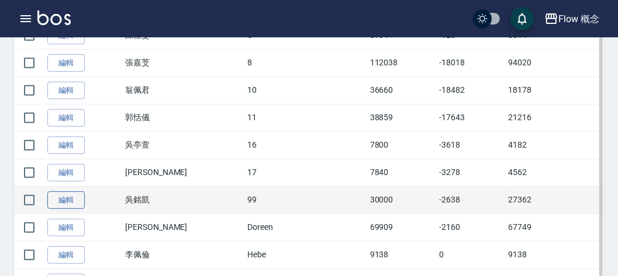
scroll to position [443, 0]
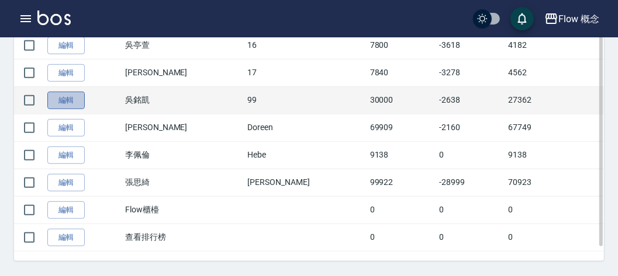
click at [80, 97] on link "編輯" at bounding box center [65, 101] width 37 height 18
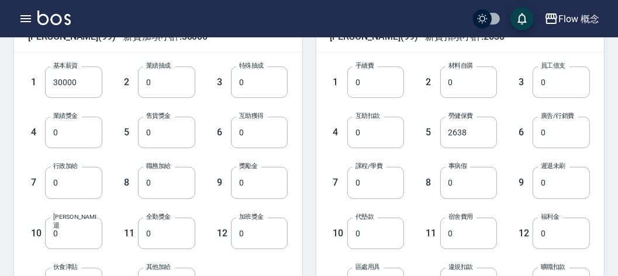
scroll to position [309, 0]
click at [166, 182] on input "0" at bounding box center [166, 183] width 57 height 32
type input "500"
click at [206, 165] on div "9 獎勵金 0 獎勵金" at bounding box center [241, 173] width 93 height 50
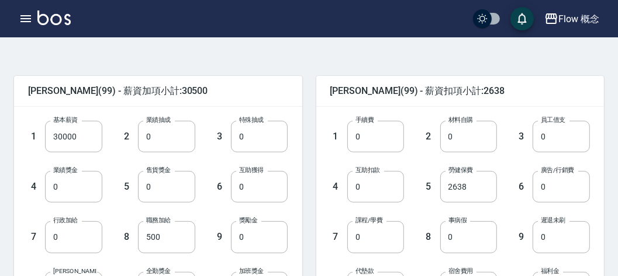
scroll to position [532, 0]
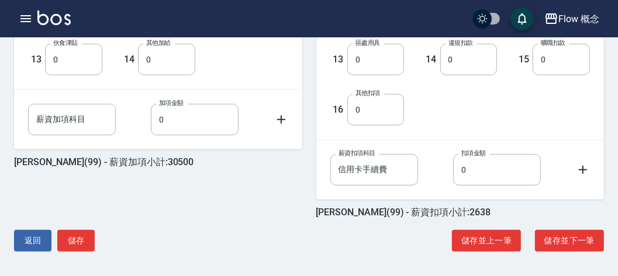
click at [71, 255] on div "吳銘凱 (99) - 薪資加項小計:30500 1 基本薪資 30000 基本薪資 2 業績抽成 0 業績抽成 3 特殊抽成 0 特殊抽成 4 業績獎金 0 …" at bounding box center [304, 12] width 599 height 501
click at [78, 244] on button "儲存" at bounding box center [75, 241] width 37 height 22
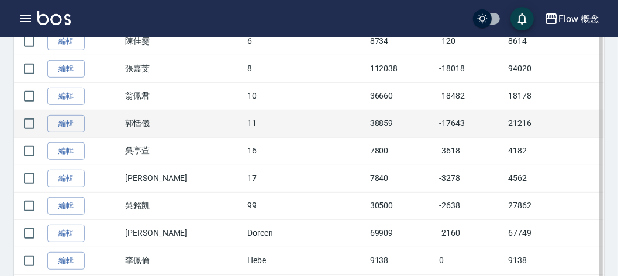
scroll to position [341, 0]
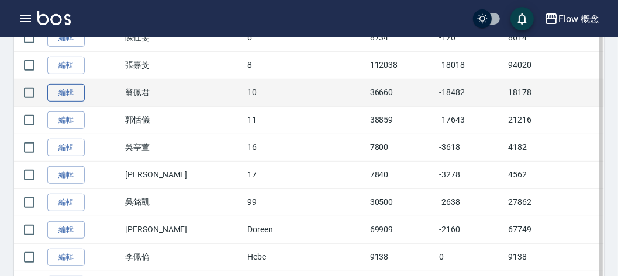
click at [73, 96] on link "編輯" at bounding box center [65, 93] width 37 height 18
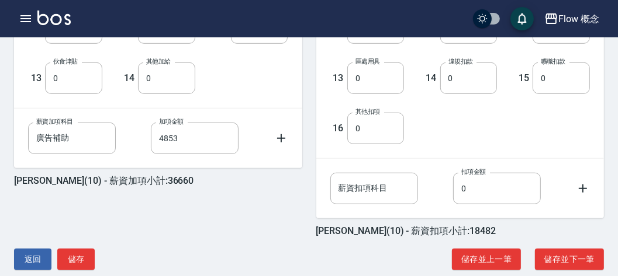
scroll to position [532, 0]
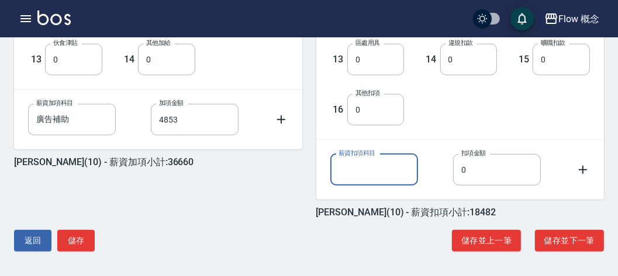
click at [366, 166] on input "薪資扣項科目" at bounding box center [374, 170] width 88 height 32
type input "短影音"
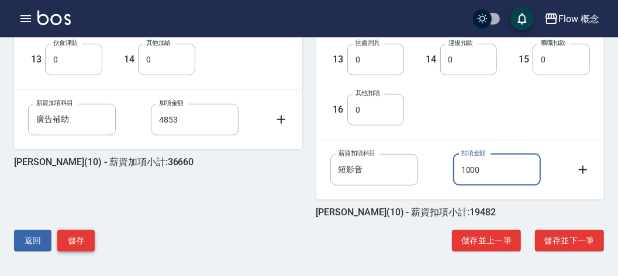
type input "1000"
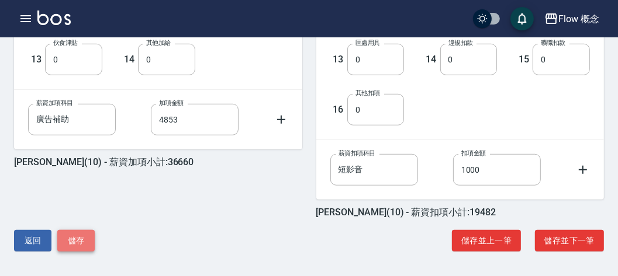
click at [84, 238] on button "儲存" at bounding box center [75, 241] width 37 height 22
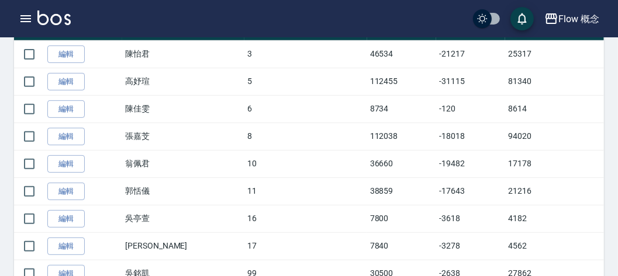
scroll to position [273, 0]
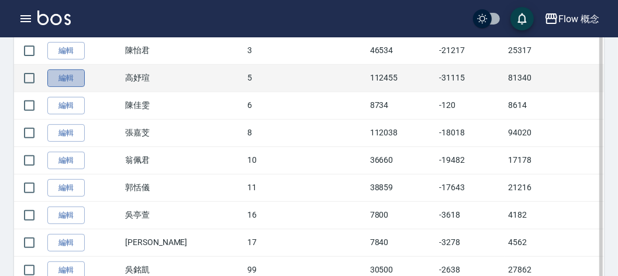
click at [57, 85] on link "編輯" at bounding box center [65, 79] width 37 height 18
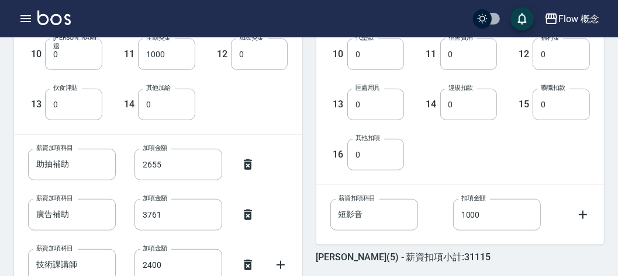
scroll to position [583, 0]
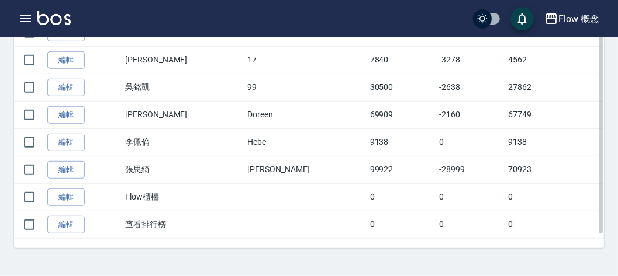
scroll to position [273, 0]
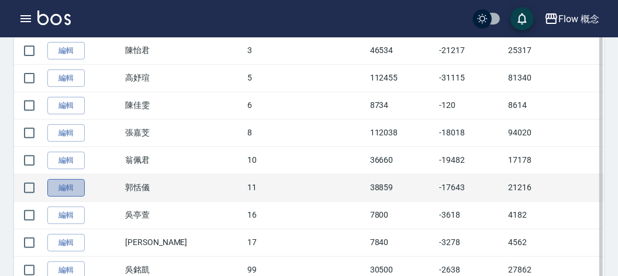
click at [68, 185] on link "編輯" at bounding box center [65, 188] width 37 height 18
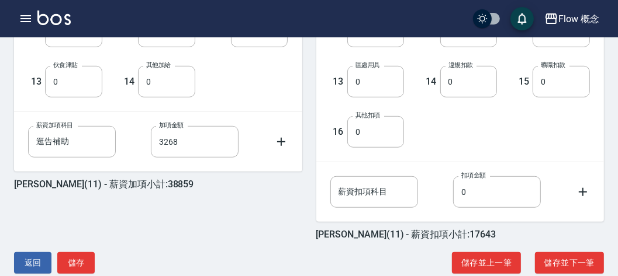
scroll to position [518, 0]
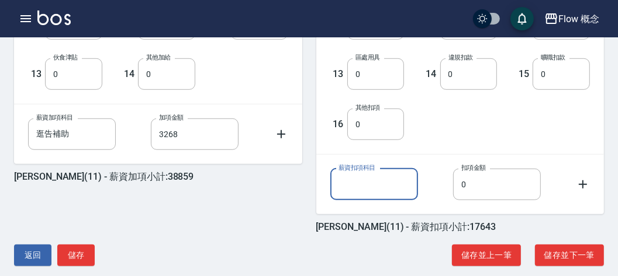
click at [350, 173] on input "薪資扣項科目" at bounding box center [374, 185] width 88 height 32
type input "頂"
type input "短影音"
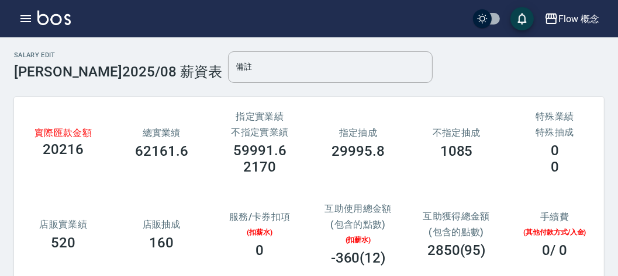
scroll to position [532, 0]
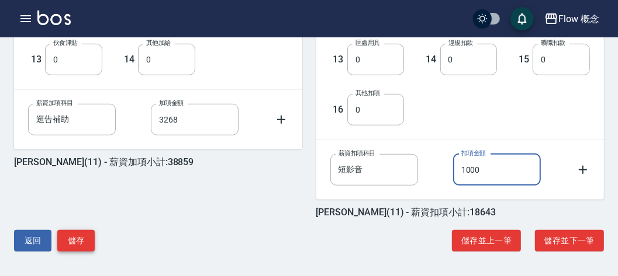
type input "1000"
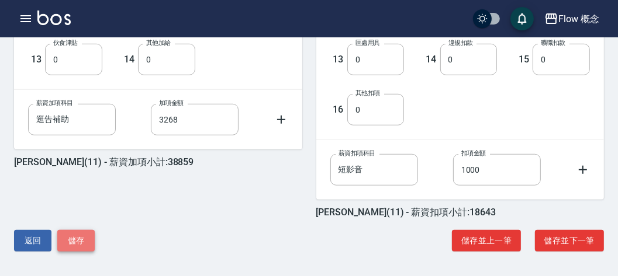
click at [86, 245] on button "儲存" at bounding box center [75, 241] width 37 height 22
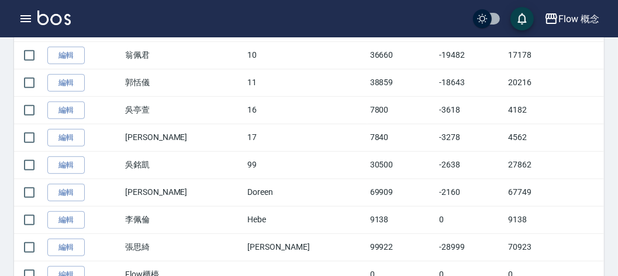
scroll to position [381, 0]
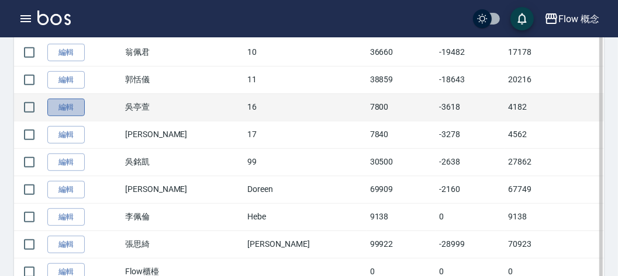
click at [58, 109] on link "編輯" at bounding box center [65, 108] width 37 height 18
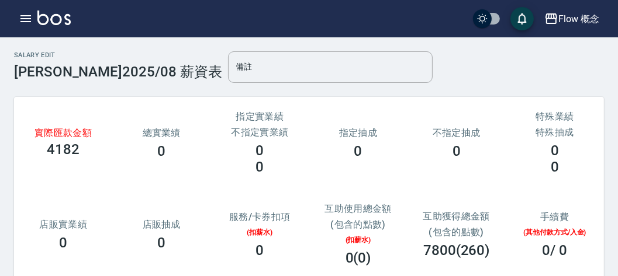
scroll to position [280, 0]
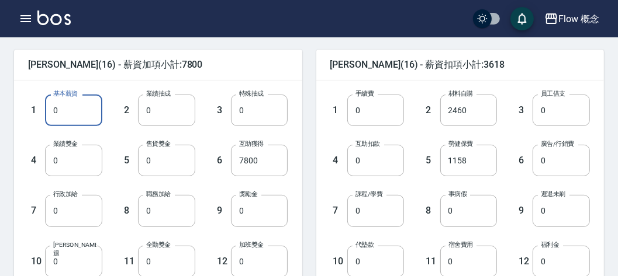
click at [75, 112] on input "0" at bounding box center [73, 111] width 57 height 32
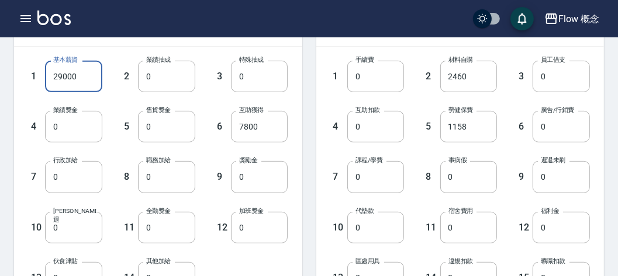
scroll to position [320, 0]
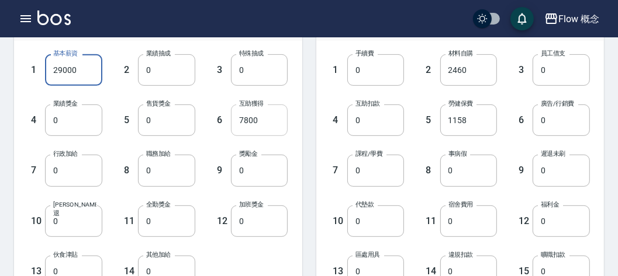
type input "29000"
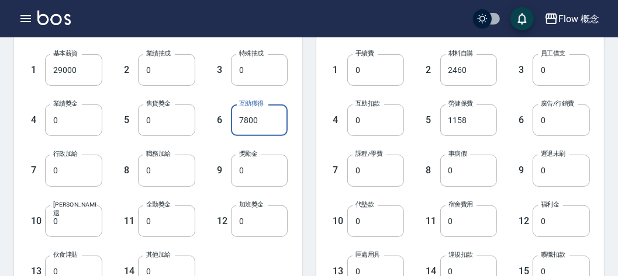
click at [267, 108] on input "7800" at bounding box center [259, 121] width 57 height 32
type input "0"
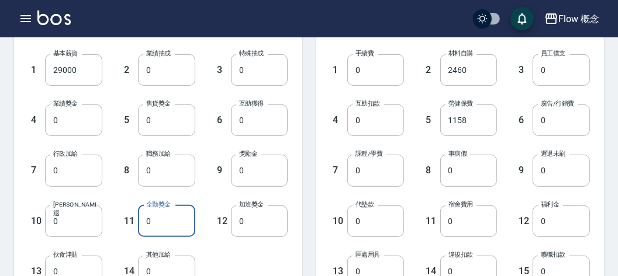
click at [157, 213] on input "0" at bounding box center [166, 222] width 57 height 32
type input "1000"
click at [203, 193] on div "12 加班獎金 0 加班獎金" at bounding box center [241, 212] width 93 height 50
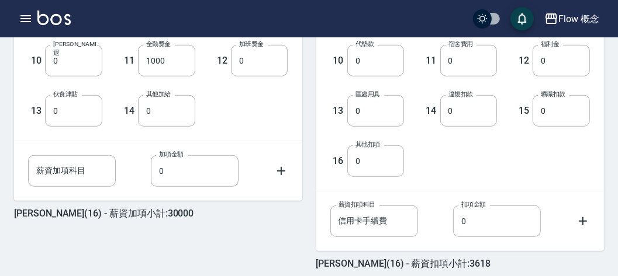
scroll to position [481, 0]
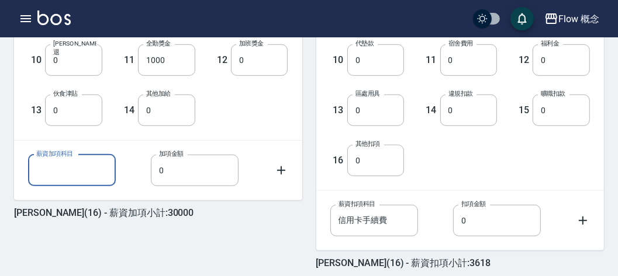
drag, startPoint x: 82, startPoint y: 165, endPoint x: 451, endPoint y: -51, distance: 426.6
type input "重"
type input "點數達成獎金"
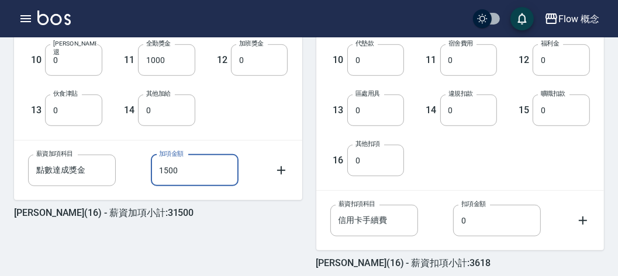
type input "1500"
click at [285, 125] on div "1 基本薪資 29000 基本薪資 2 業績抽成 0 業績抽成 3 特殊抽成 0 特殊抽成 4 業績獎金 0 業績獎金 5 售貨獎金 0 售貨獎金 6 互助獲…" at bounding box center [158, 9] width 288 height 261
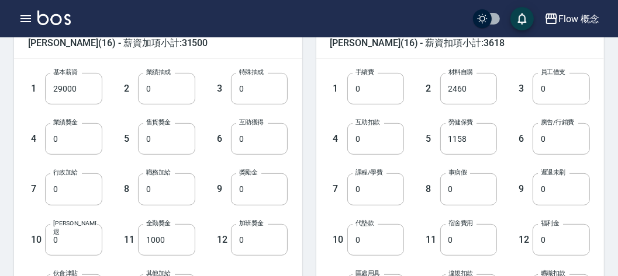
scroll to position [302, 0]
click at [369, 178] on input "0" at bounding box center [375, 189] width 57 height 32
type input "1250"
click at [404, 159] on div "8 事病假 0 事病假" at bounding box center [450, 179] width 93 height 50
click at [182, 236] on input "1000" at bounding box center [166, 240] width 57 height 32
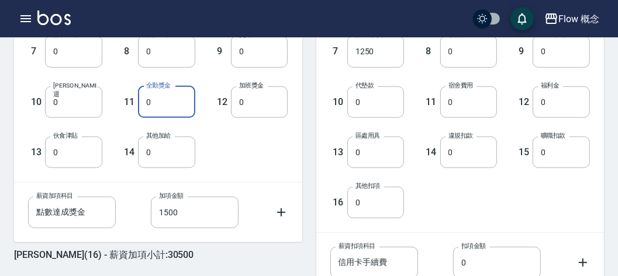
scroll to position [511, 0]
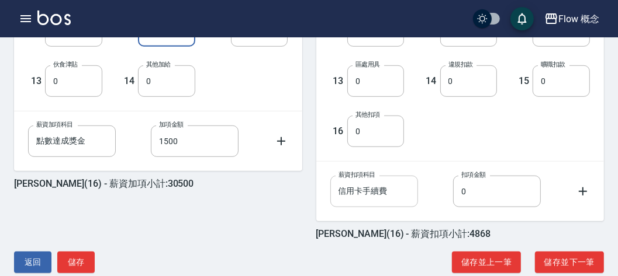
type input "0"
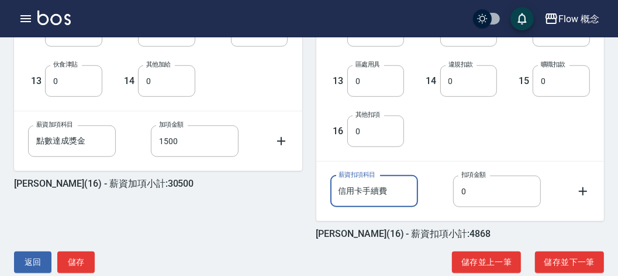
click at [386, 199] on input "信用卡手續費" at bounding box center [374, 192] width 88 height 32
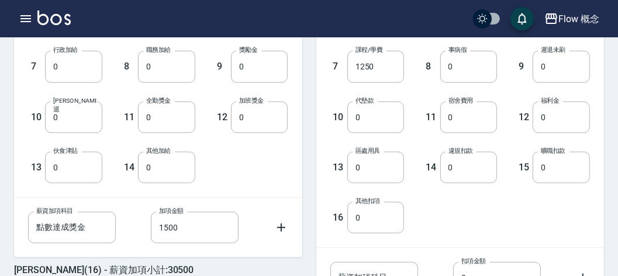
scroll to position [404, 0]
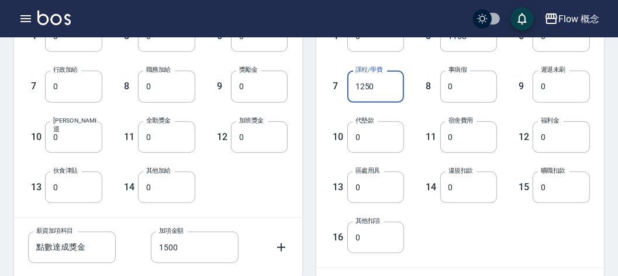
click at [377, 88] on input "1250" at bounding box center [375, 87] width 57 height 32
type input "3250"
click at [409, 84] on div "8 事病假 0 事病假" at bounding box center [450, 77] width 93 height 50
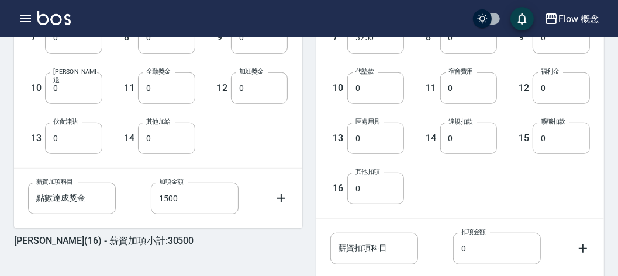
scroll to position [532, 0]
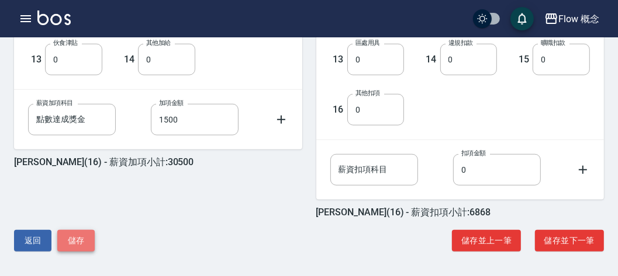
click at [81, 240] on button "儲存" at bounding box center [75, 241] width 37 height 22
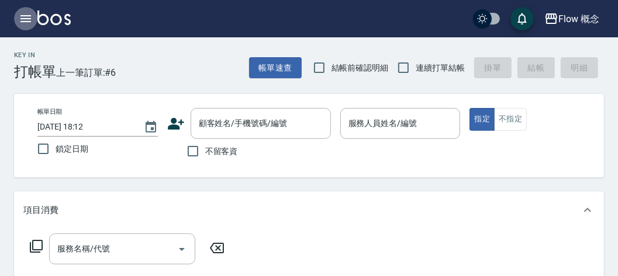
click at [23, 11] on button "button" at bounding box center [25, 18] width 23 height 23
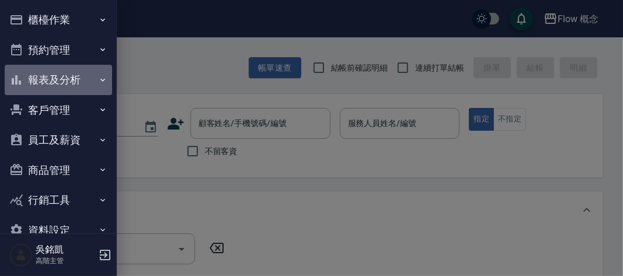
click at [61, 82] on button "報表及分析" at bounding box center [59, 80] width 108 height 30
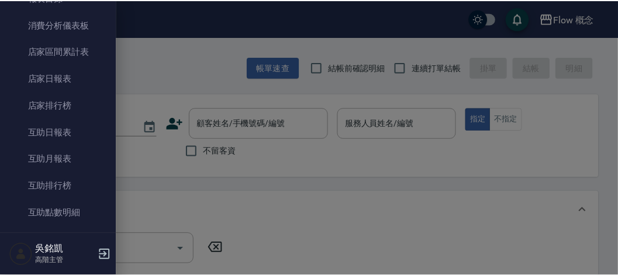
scroll to position [245, 0]
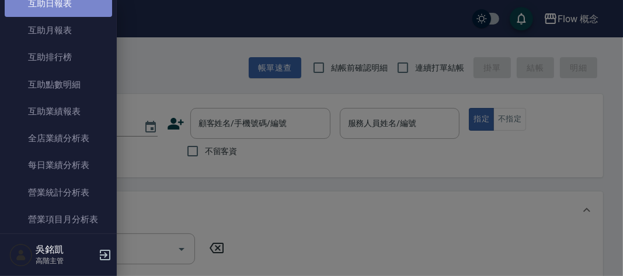
click at [70, 1] on link "互助日報表" at bounding box center [59, 3] width 108 height 27
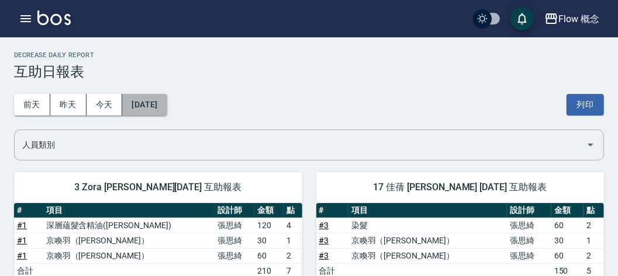
click at [155, 99] on button "2025/09/04" at bounding box center [144, 105] width 44 height 22
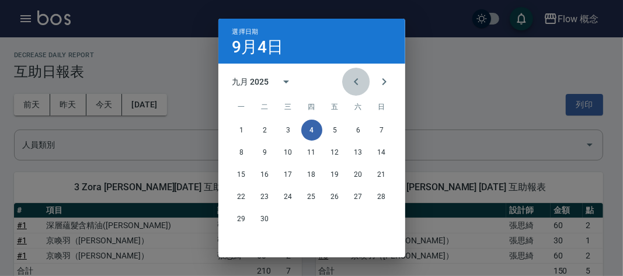
click at [354, 80] on icon "Previous month" at bounding box center [356, 81] width 4 height 7
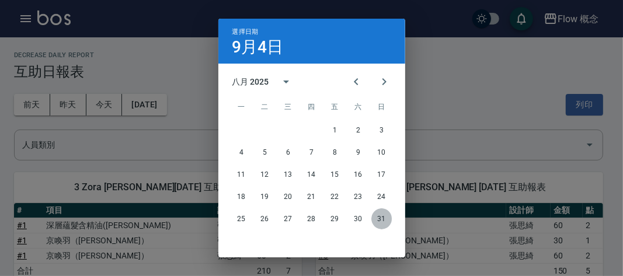
click at [373, 218] on button "31" at bounding box center [382, 219] width 21 height 21
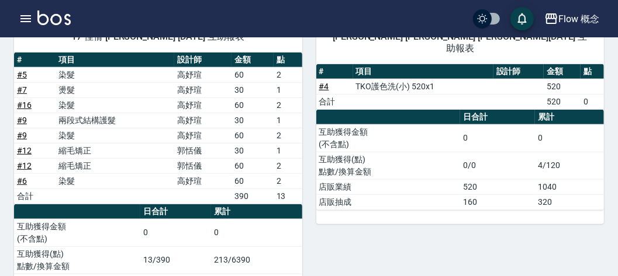
scroll to position [525, 0]
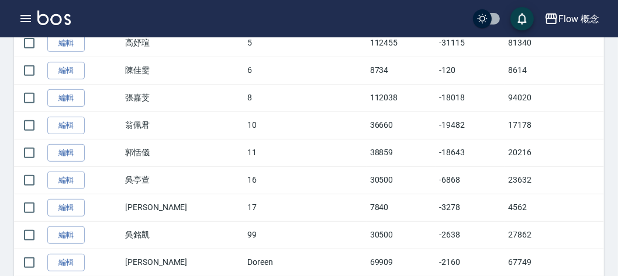
scroll to position [397, 0]
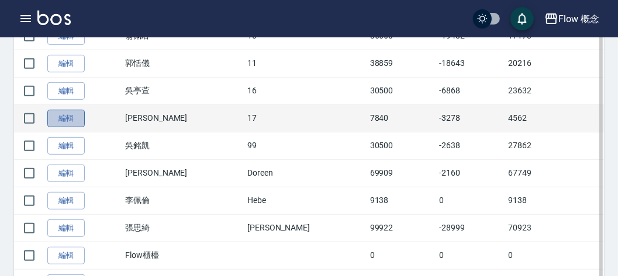
click at [61, 116] on link "編輯" at bounding box center [65, 119] width 37 height 18
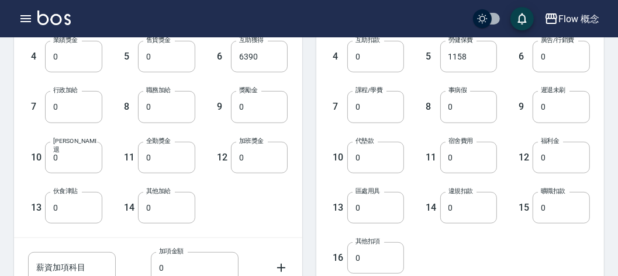
scroll to position [407, 0]
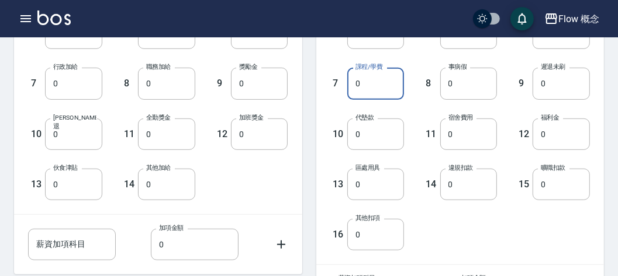
click at [361, 82] on input "0" at bounding box center [375, 84] width 57 height 32
type input "5000"
click at [432, 55] on div "8 事病假 0 事病假" at bounding box center [450, 74] width 93 height 50
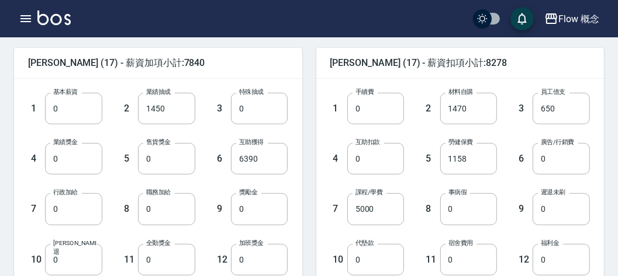
scroll to position [280, 0]
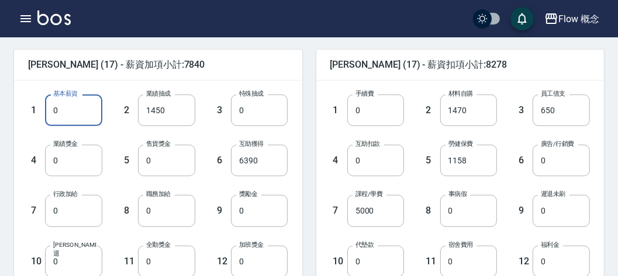
click at [88, 116] on input "0" at bounding box center [73, 111] width 57 height 32
type input "29000"
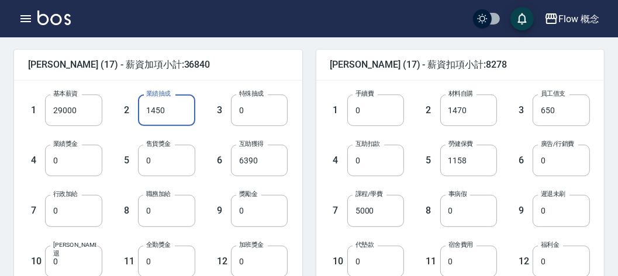
click at [183, 109] on input "1450" at bounding box center [166, 111] width 57 height 32
click at [271, 157] on input "6390" at bounding box center [259, 161] width 57 height 32
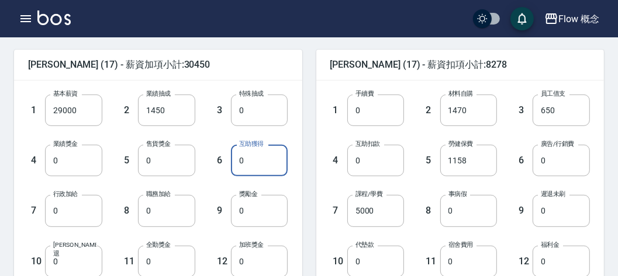
type input "0"
click at [309, 121] on div "[PERSON_NAME] (17) - 薪資扣項小計:8278 1 手續費 0 手續費 2 材料自購 1470 材料自購 3 員工借支 650 員工借支 4…" at bounding box center [453, 253] width 302 height 435
click at [166, 261] on input "0" at bounding box center [166, 262] width 57 height 32
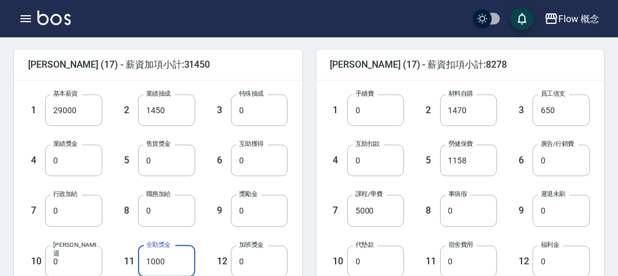
type input "1000"
click at [217, 185] on div "9 獎勵金 0 獎勵金" at bounding box center [241, 201] width 93 height 50
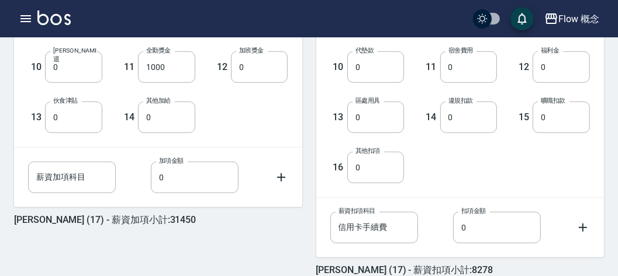
scroll to position [476, 0]
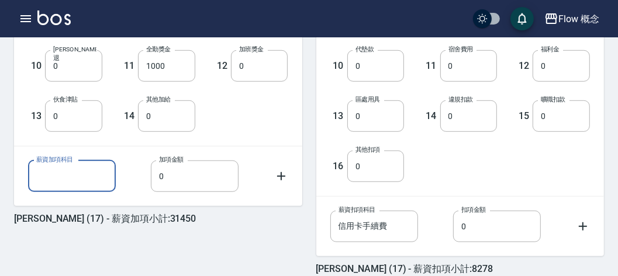
click at [70, 175] on input "薪資加項科目" at bounding box center [72, 177] width 88 height 32
type input "點數達成獎金"
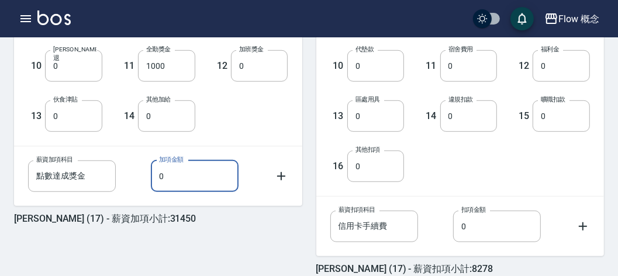
click at [175, 175] on input "0" at bounding box center [195, 177] width 88 height 32
type input "1000"
click at [242, 125] on div "1 基本薪資 29000 基本薪資 2 業績抽成 1450 業績抽成 3 特殊抽成 0 特殊抽成 4 業績獎金 0 業績獎金 5 售貨獎金 0 售貨獎金 6 …" at bounding box center [148, 6] width 279 height 252
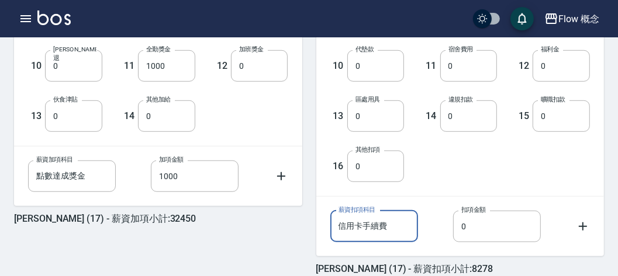
click at [402, 225] on input "信用卡手續費" at bounding box center [374, 227] width 88 height 32
click at [457, 176] on div "1 手續費 0 手續費 2 材料自購 1470 材料自購 3 員工借支 650 員工借支 4 互助扣款 0 互助扣款 5 勞健保費 1158 勞健保費 6 廣…" at bounding box center [450, 31] width 279 height 302
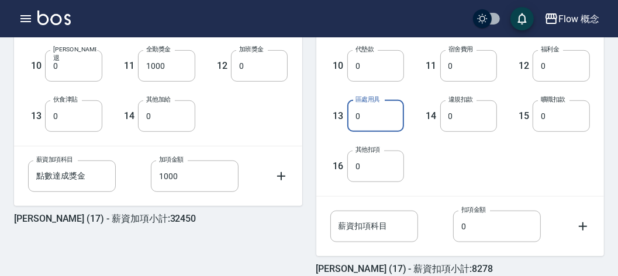
click at [381, 118] on input "0" at bounding box center [375, 117] width 57 height 32
type input "650"
click at [265, 126] on div "1 基本薪資 29000 基本薪資 2 業績抽成 1450 業績抽成 3 特殊抽成 0 特殊抽成 4 業績獎金 0 業績獎金 5 售貨獎金 0 售貨獎金 6 …" at bounding box center [148, 6] width 279 height 252
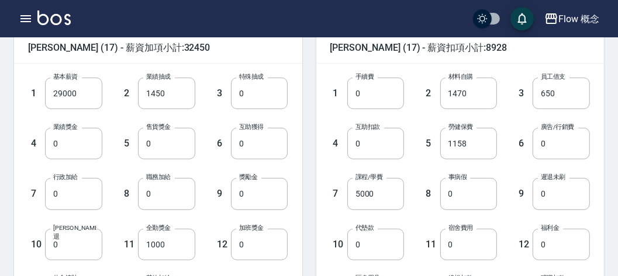
scroll to position [297, 0]
click at [582, 90] on input "650" at bounding box center [560, 93] width 57 height 32
type input "0"
click at [507, 120] on div "6 廣告/行銷費 0 廣告/行銷費" at bounding box center [543, 134] width 93 height 50
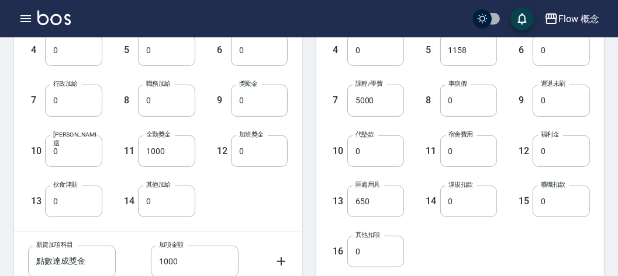
scroll to position [532, 0]
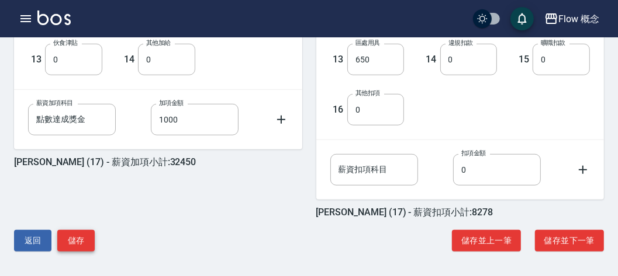
click at [78, 241] on button "儲存" at bounding box center [75, 241] width 37 height 22
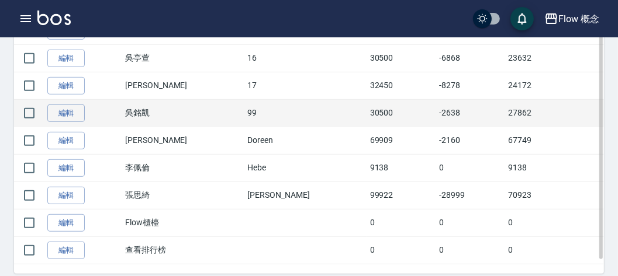
scroll to position [431, 0]
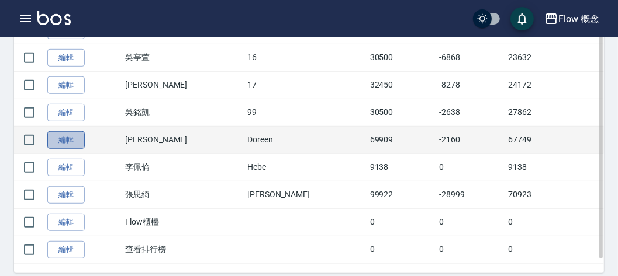
click at [71, 140] on link "編輯" at bounding box center [65, 140] width 37 height 18
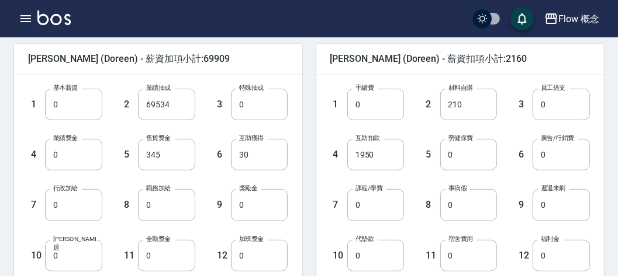
scroll to position [532, 0]
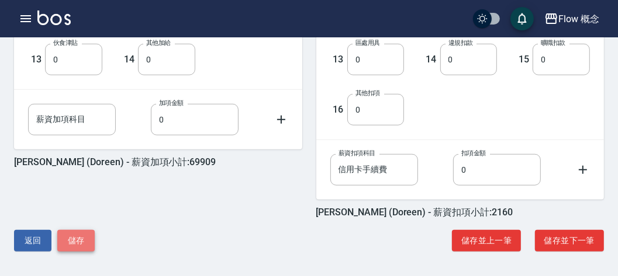
click at [65, 240] on button "儲存" at bounding box center [75, 241] width 37 height 22
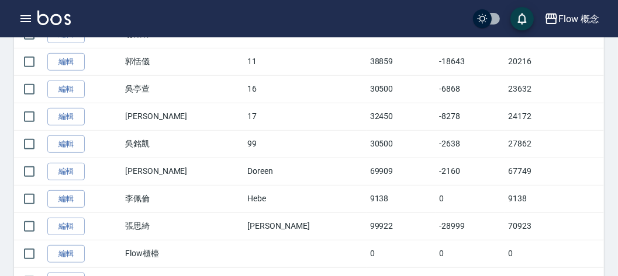
scroll to position [451, 0]
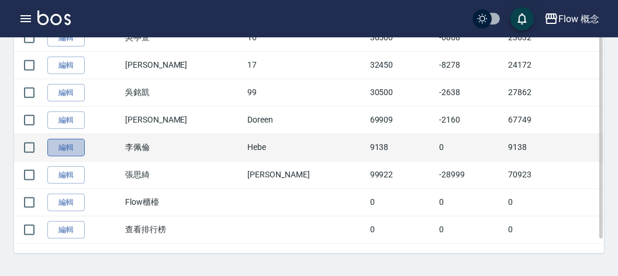
click at [74, 141] on link "編輯" at bounding box center [65, 148] width 37 height 18
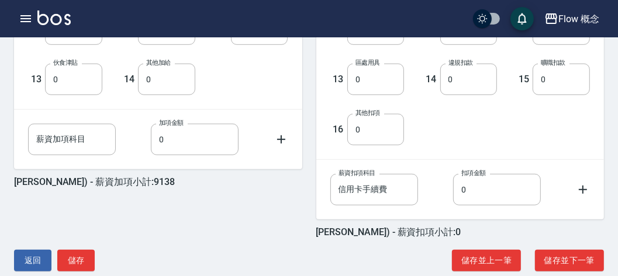
scroll to position [532, 0]
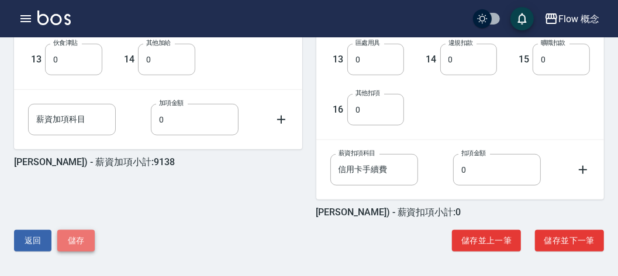
click at [86, 239] on button "儲存" at bounding box center [75, 241] width 37 height 22
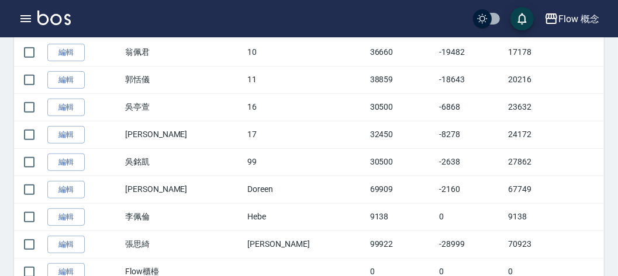
scroll to position [451, 0]
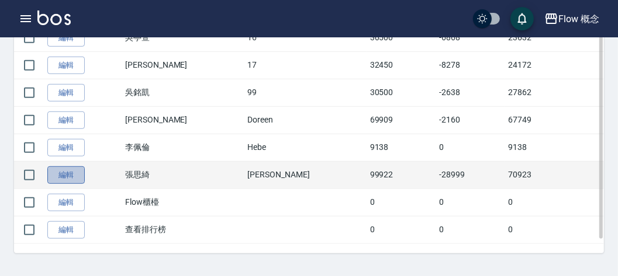
click at [76, 167] on link "編輯" at bounding box center [65, 176] width 37 height 18
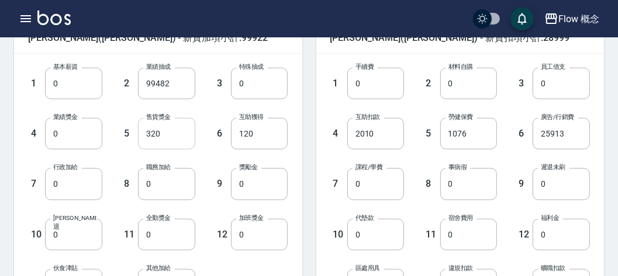
scroll to position [366, 0]
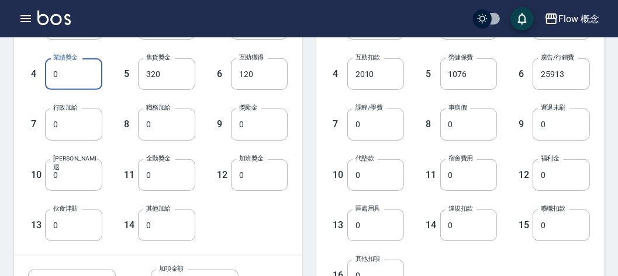
click at [72, 72] on input "0" at bounding box center [73, 74] width 57 height 32
type input "4000"
click at [112, 78] on div "5 售貨獎金 320 售貨獎金" at bounding box center [148, 65] width 93 height 50
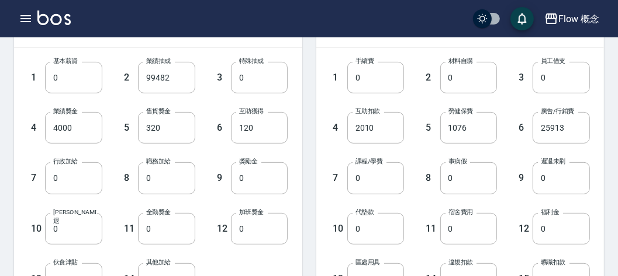
scroll to position [436, 0]
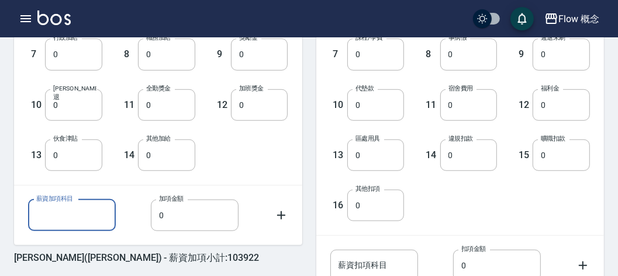
click at [71, 216] on input "薪資加項科目" at bounding box center [72, 216] width 88 height 32
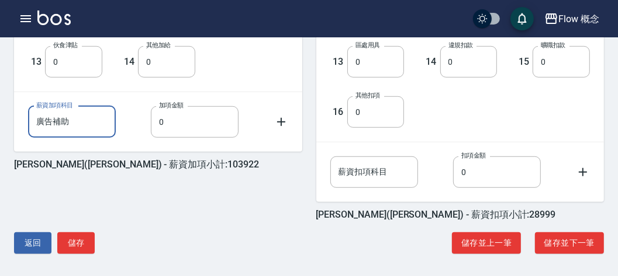
scroll to position [531, 0]
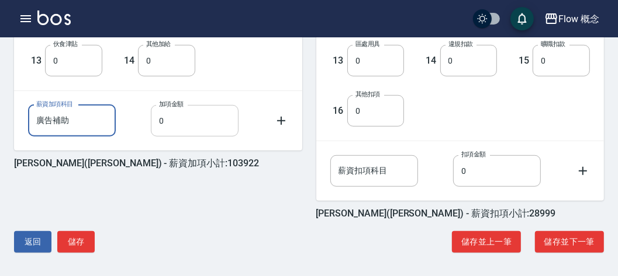
type input "廣告補助"
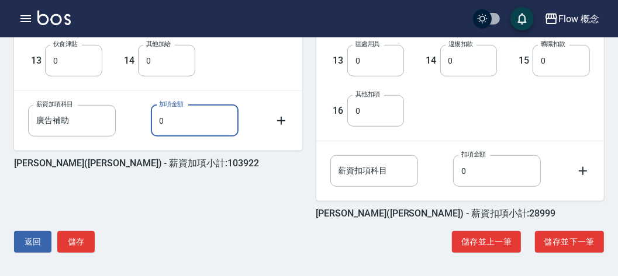
click at [189, 116] on input "0" at bounding box center [195, 121] width 88 height 32
type input "12957"
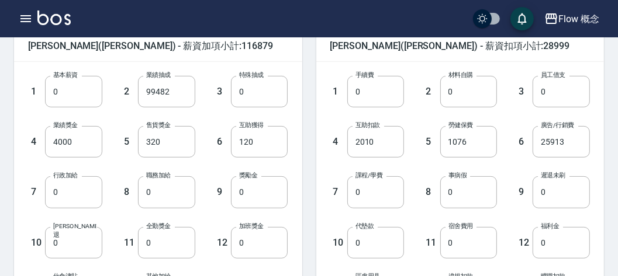
scroll to position [299, 0]
click at [374, 150] on input "2010" at bounding box center [375, 142] width 57 height 32
type input "0"
click at [426, 151] on div "5 勞健保費 1076 勞健保費" at bounding box center [450, 132] width 93 height 50
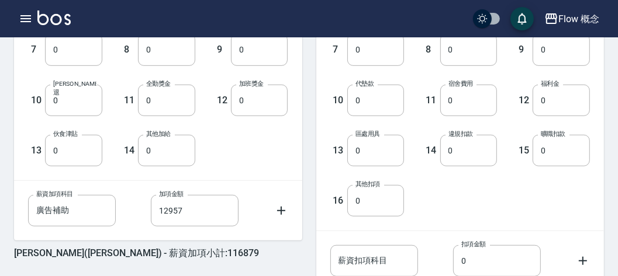
scroll to position [532, 0]
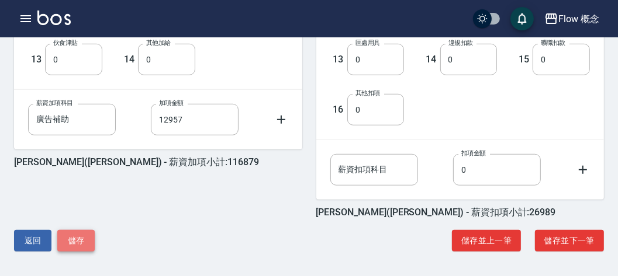
click at [78, 242] on button "儲存" at bounding box center [75, 241] width 37 height 22
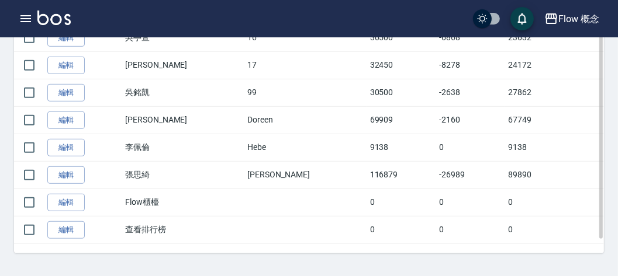
scroll to position [413, 0]
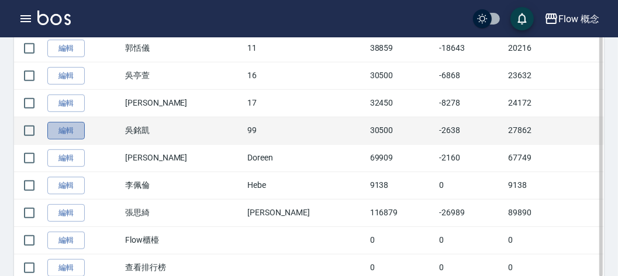
click at [69, 126] on link "編輯" at bounding box center [65, 131] width 37 height 18
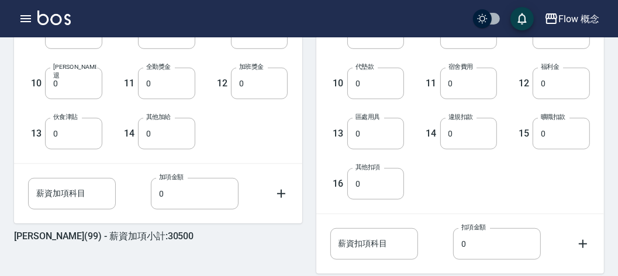
scroll to position [459, 0]
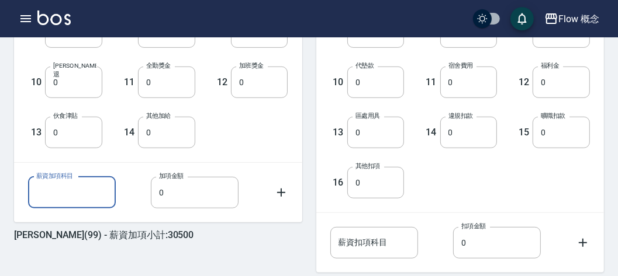
click at [60, 186] on input "薪資加項科目" at bounding box center [72, 193] width 88 height 32
type input "物料墊款"
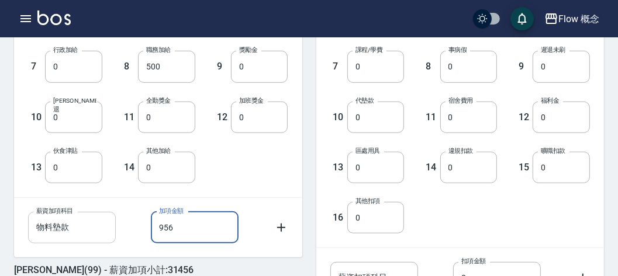
scroll to position [532, 0]
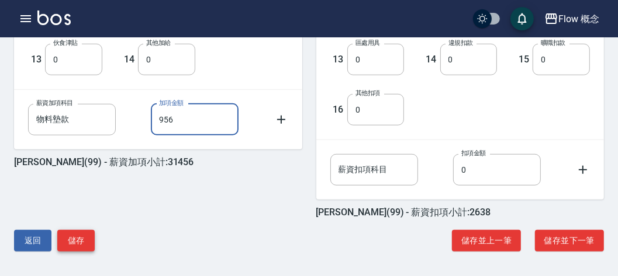
type input "956"
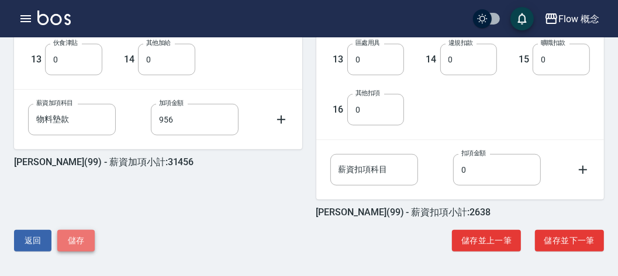
click at [84, 241] on button "儲存" at bounding box center [75, 241] width 37 height 22
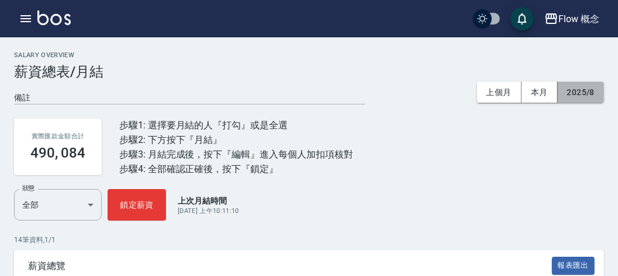
click at [585, 84] on button "2025/8" at bounding box center [580, 93] width 46 height 22
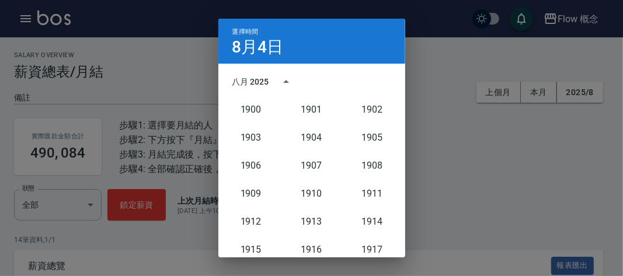
scroll to position [1082, 0]
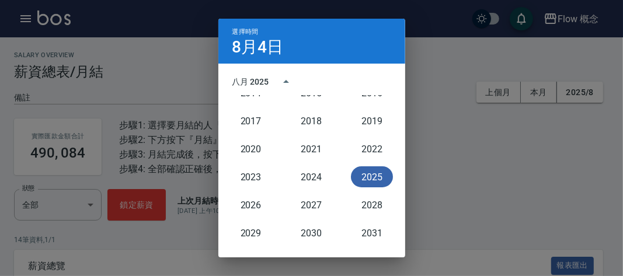
click at [356, 178] on button "2025" at bounding box center [372, 177] width 42 height 21
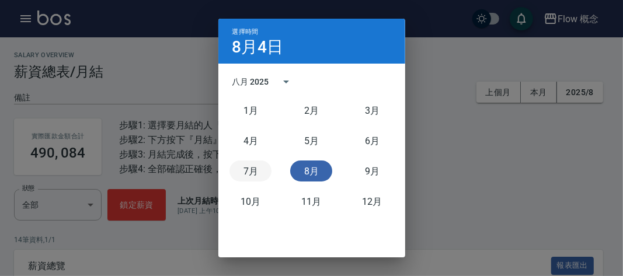
click at [246, 172] on button "7月" at bounding box center [251, 171] width 42 height 21
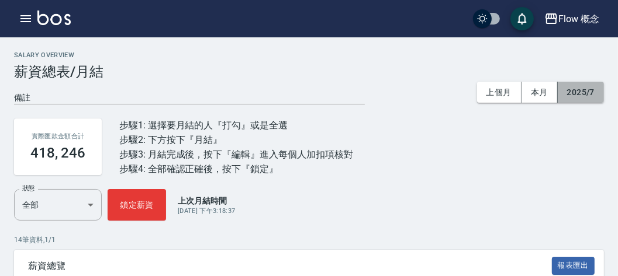
click at [580, 91] on button "2025/7" at bounding box center [580, 93] width 46 height 22
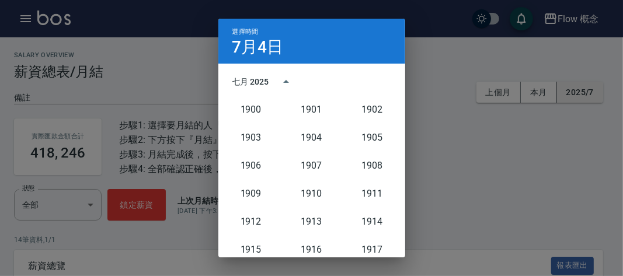
scroll to position [1082, 0]
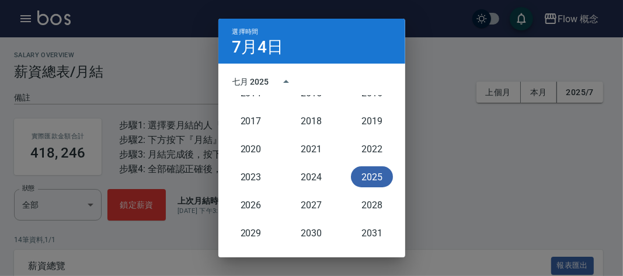
click at [364, 172] on button "2025" at bounding box center [372, 177] width 42 height 21
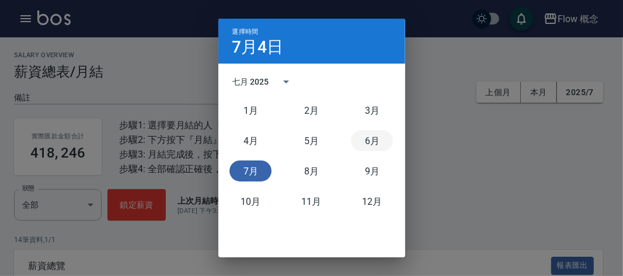
click at [372, 141] on button "6月" at bounding box center [372, 140] width 42 height 21
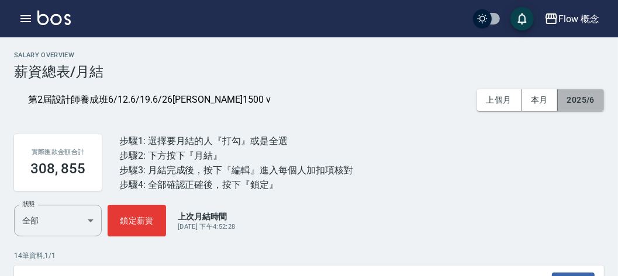
click at [587, 99] on button "2025/6" at bounding box center [580, 100] width 46 height 22
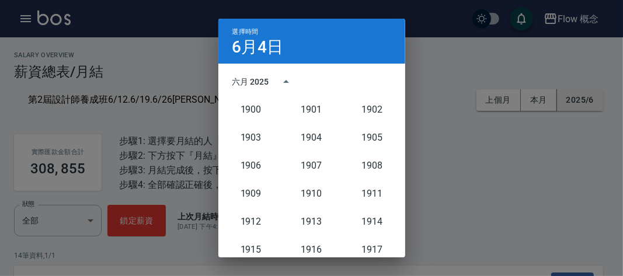
scroll to position [1082, 0]
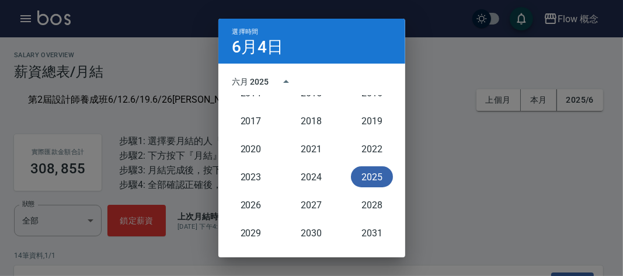
click at [364, 170] on button "2025" at bounding box center [372, 177] width 42 height 21
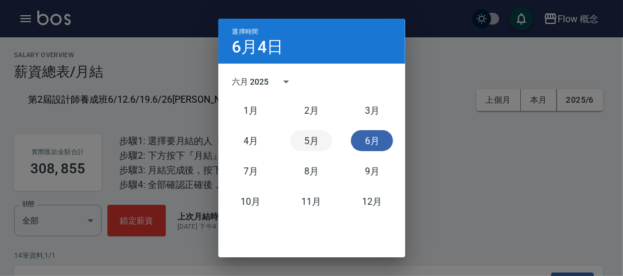
click at [314, 140] on button "5月" at bounding box center [311, 140] width 42 height 21
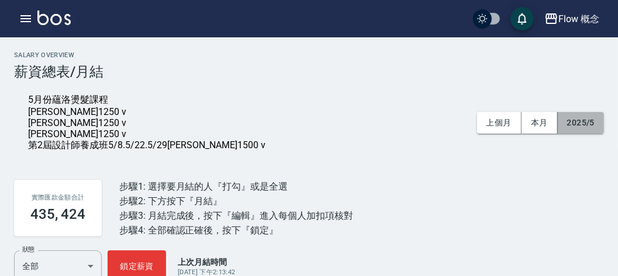
click at [584, 124] on button "2025/5" at bounding box center [580, 123] width 46 height 22
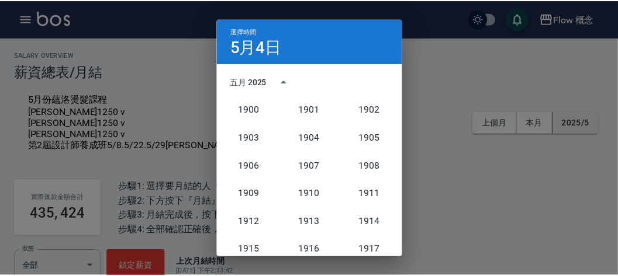
scroll to position [1082, 0]
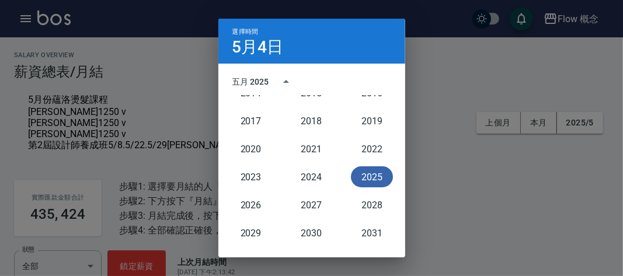
click at [375, 172] on button "2025" at bounding box center [372, 177] width 42 height 21
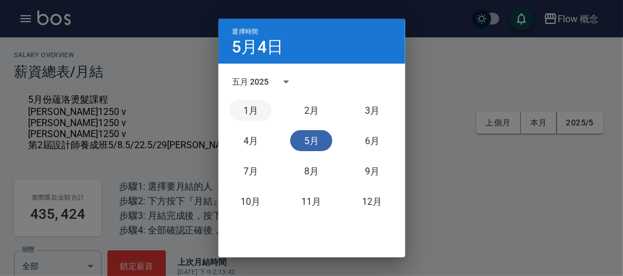
click at [250, 105] on button "1月" at bounding box center [251, 110] width 42 height 21
